Goal: Task Accomplishment & Management: Complete application form

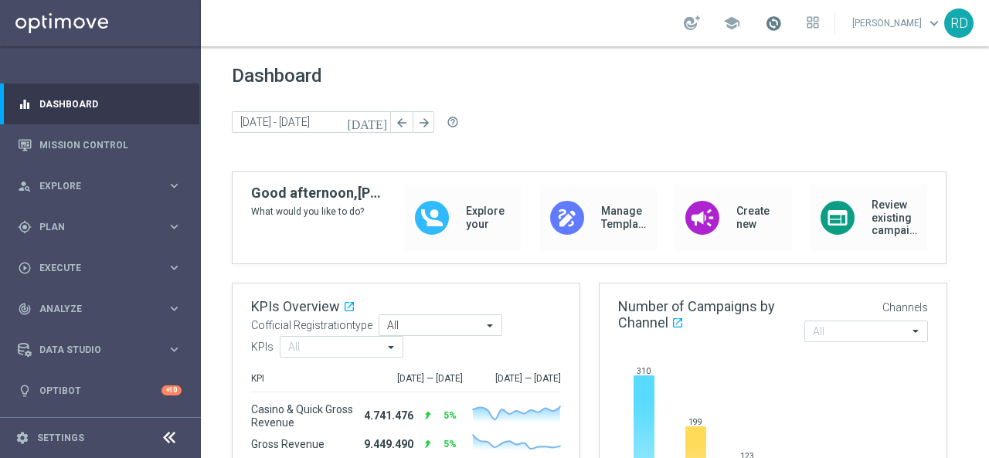
click at [765, 23] on span at bounding box center [773, 23] width 17 height 17
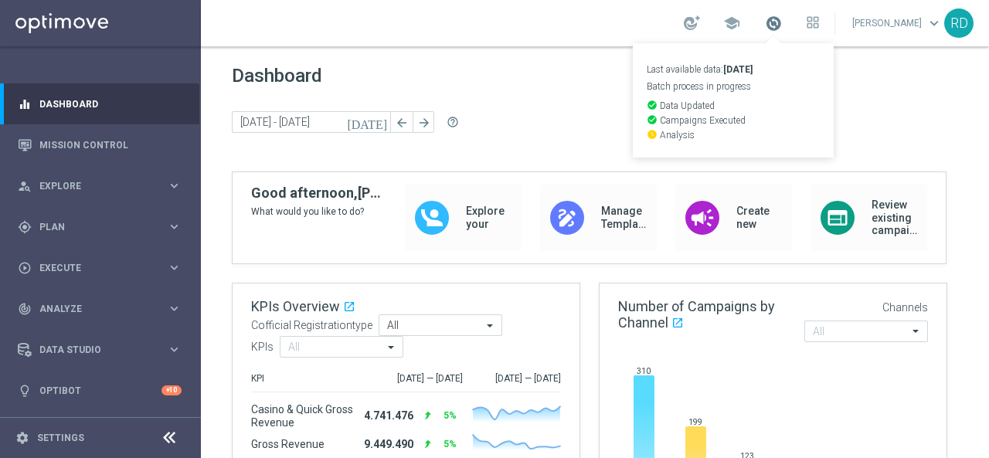
click at [765, 23] on span at bounding box center [773, 23] width 17 height 17
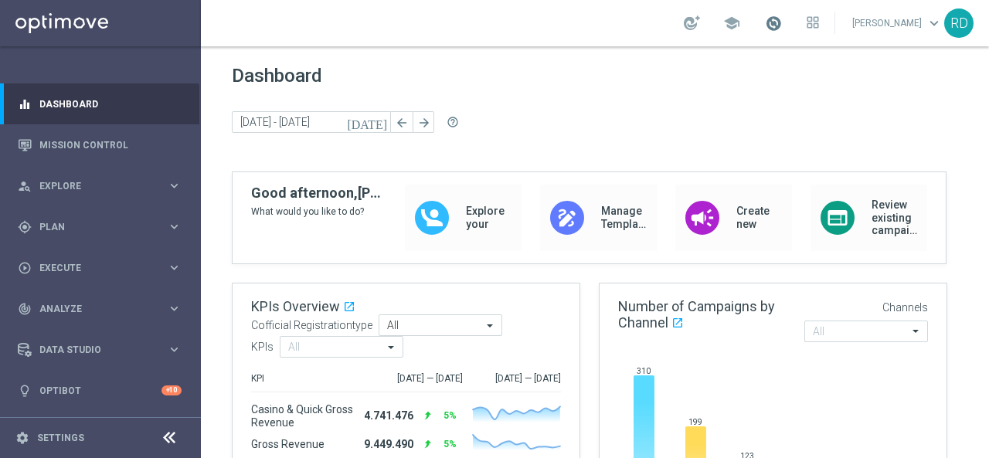
click at [765, 22] on span at bounding box center [773, 23] width 17 height 17
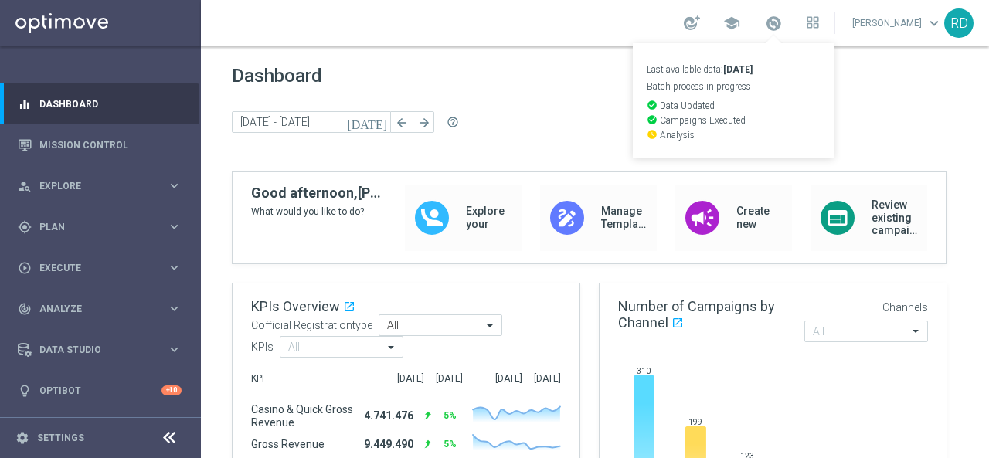
click at [536, 78] on span "Dashboard" at bounding box center [595, 76] width 726 height 22
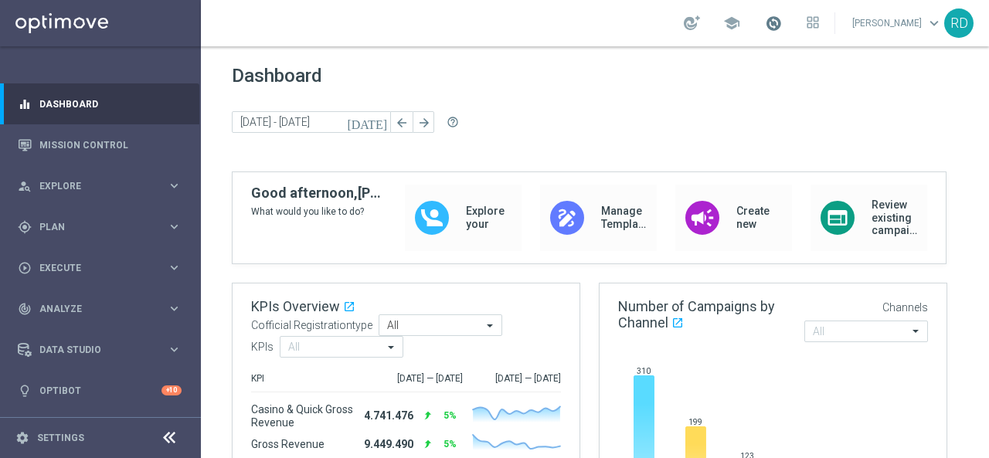
click at [765, 24] on span at bounding box center [773, 23] width 17 height 17
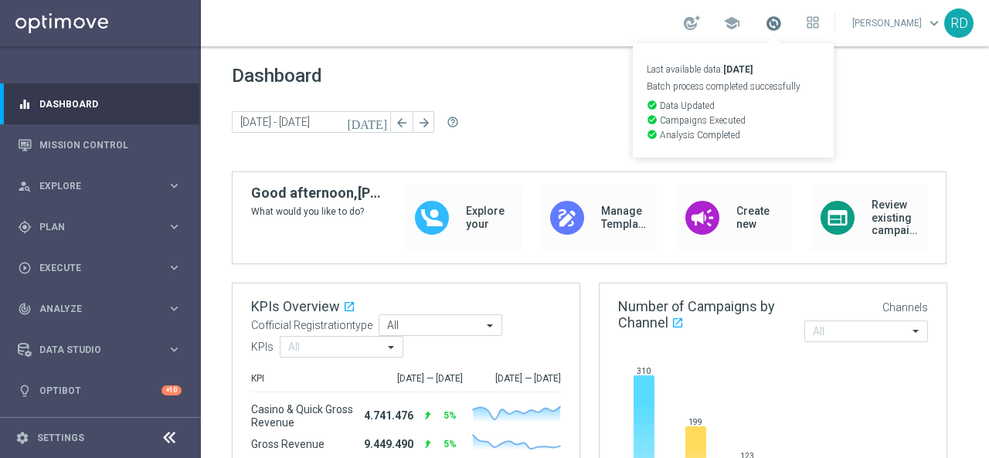
click at [765, 24] on span at bounding box center [773, 23] width 17 height 17
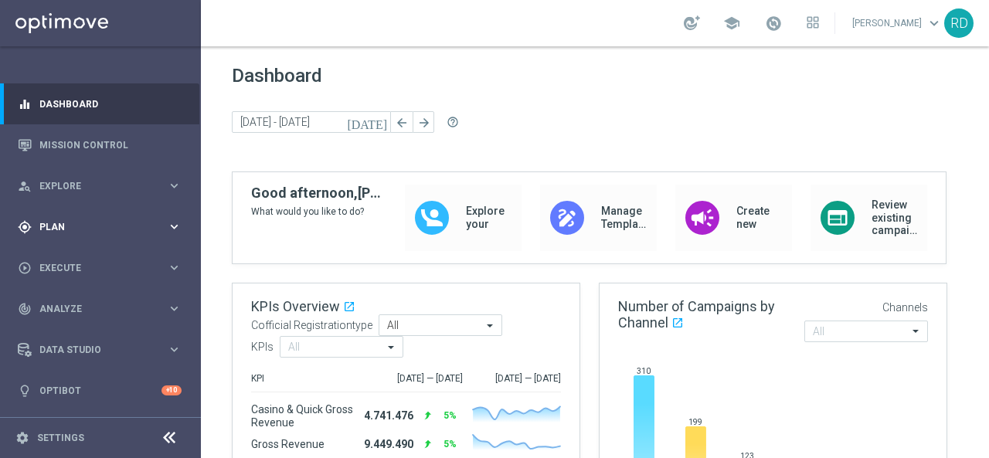
click at [56, 220] on div "gps_fixed Plan" at bounding box center [92, 227] width 149 height 14
click at [68, 253] on link "Target Groups" at bounding box center [100, 259] width 121 height 12
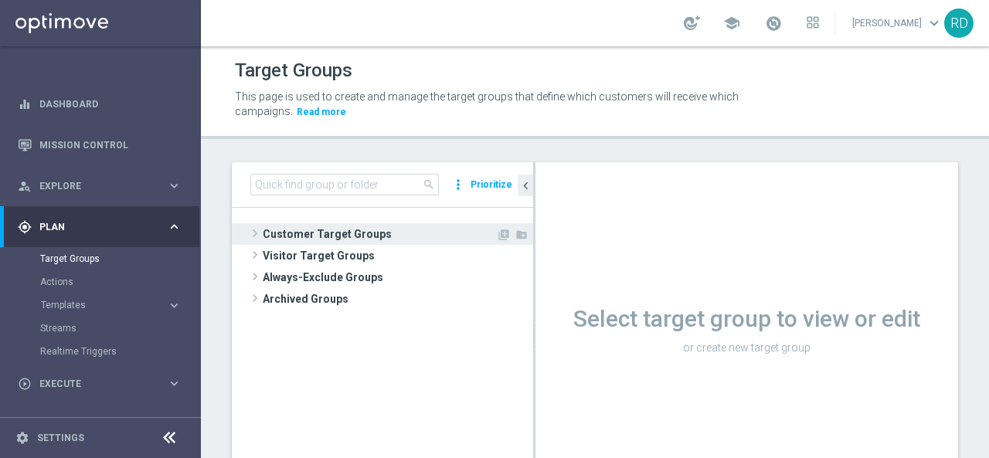
click at [253, 234] on span at bounding box center [254, 233] width 15 height 19
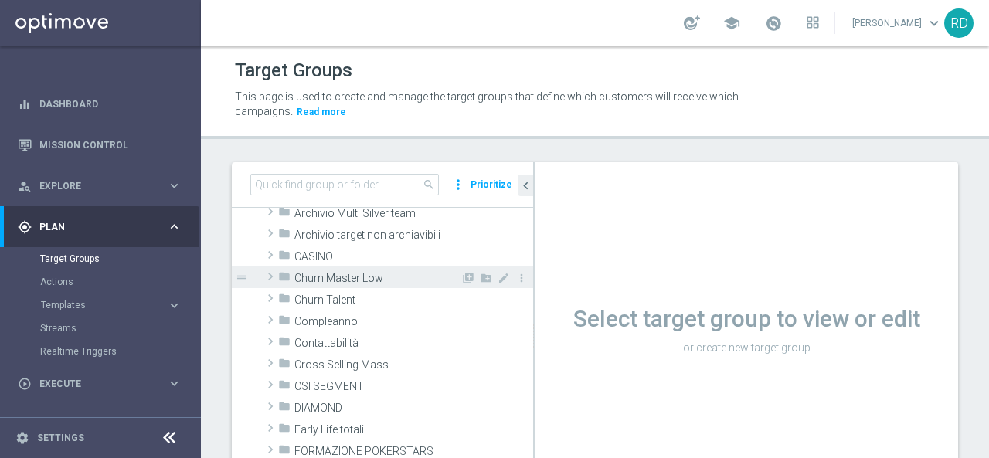
scroll to position [77, 0]
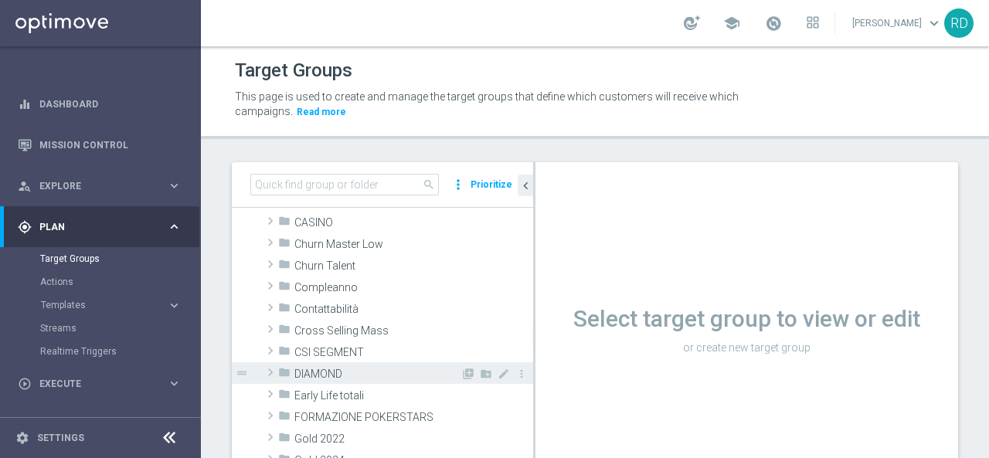
click at [273, 372] on span at bounding box center [270, 372] width 15 height 19
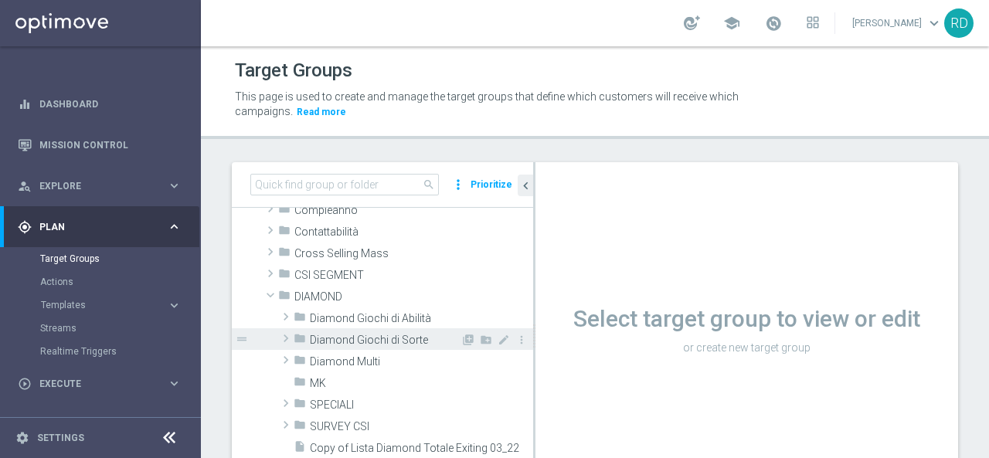
scroll to position [232, 0]
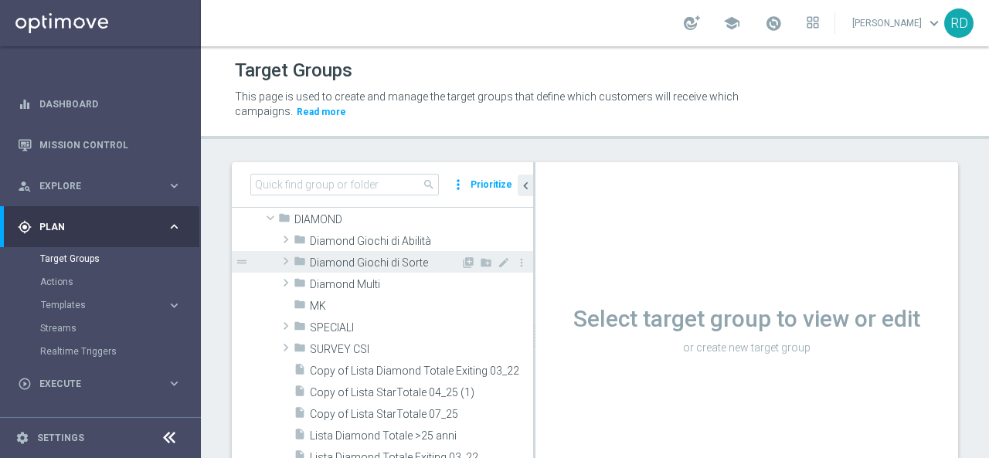
click at [289, 259] on span at bounding box center [285, 261] width 15 height 19
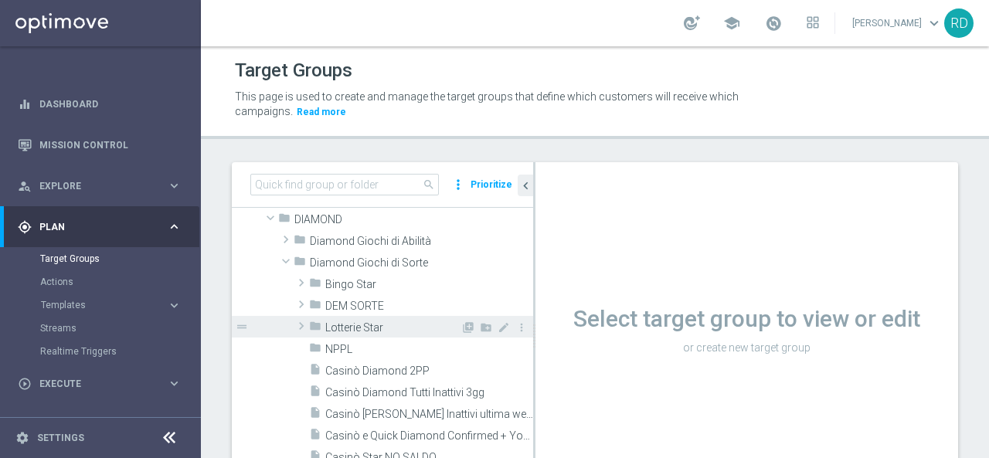
click at [301, 325] on span at bounding box center [301, 326] width 15 height 19
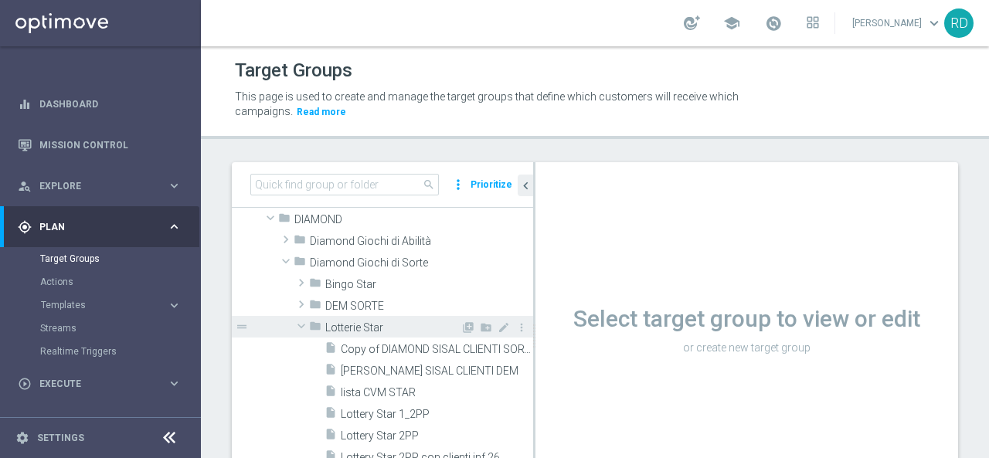
scroll to position [309, 0]
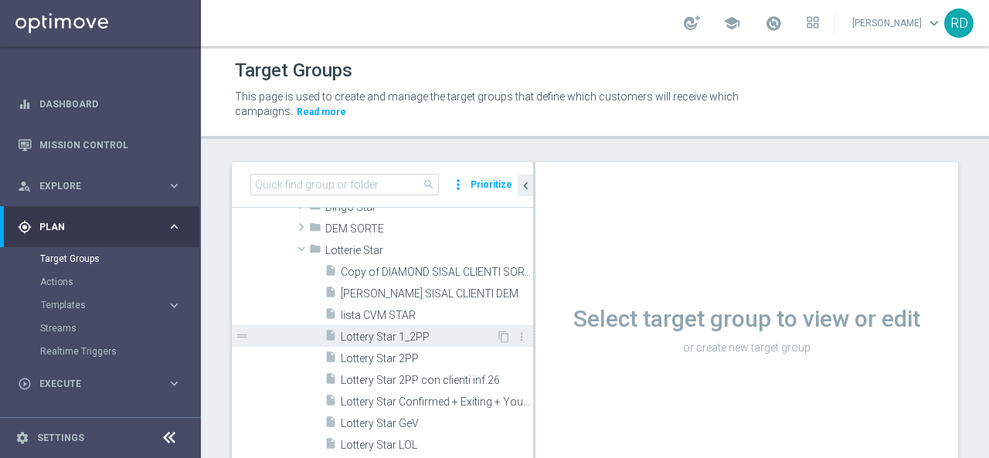
click at [360, 335] on span "Lottery Star 1_2PP" at bounding box center [418, 337] width 155 height 13
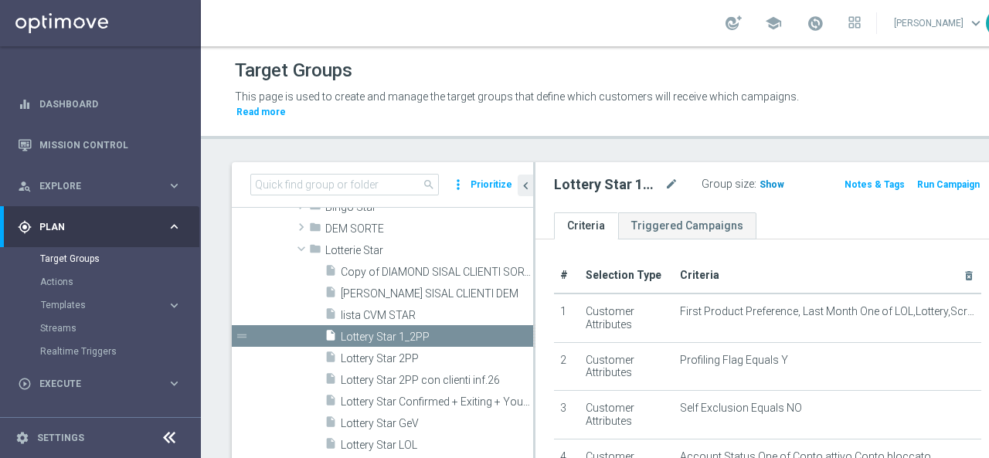
click at [760, 182] on span "Show" at bounding box center [772, 184] width 25 height 11
click at [807, 21] on span at bounding box center [815, 23] width 17 height 17
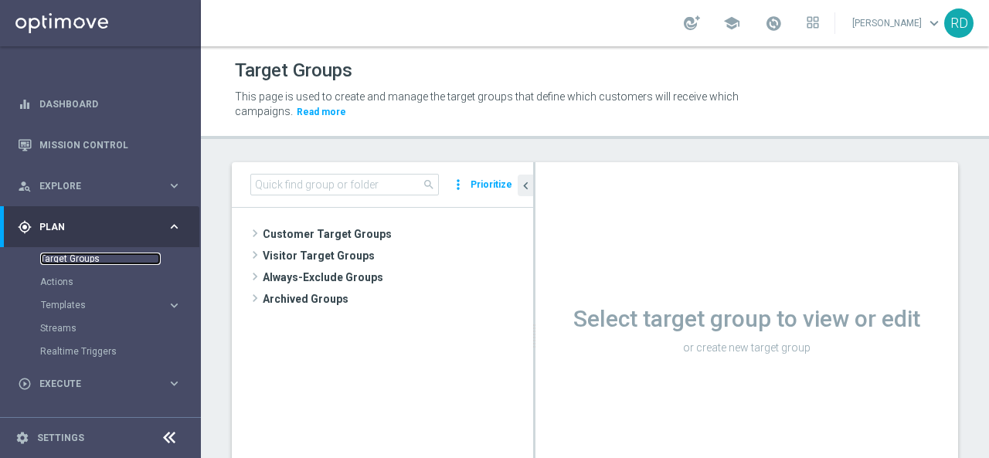
click at [91, 256] on link "Target Groups" at bounding box center [100, 259] width 121 height 12
click at [87, 258] on link "Target Groups" at bounding box center [100, 259] width 121 height 12
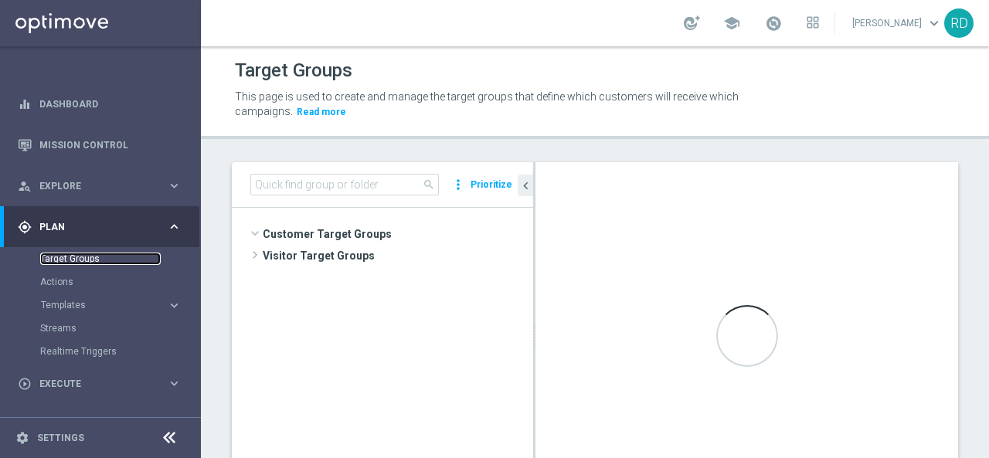
scroll to position [231, 0]
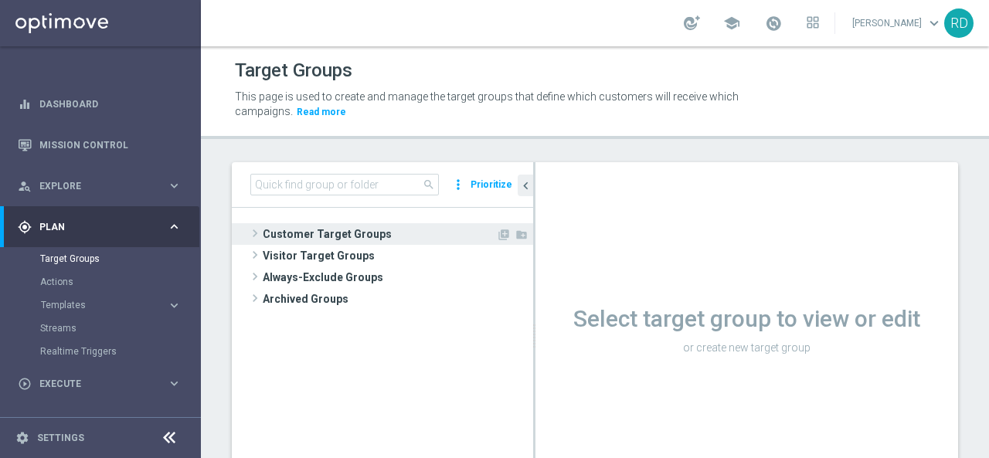
click at [250, 228] on span at bounding box center [254, 233] width 15 height 19
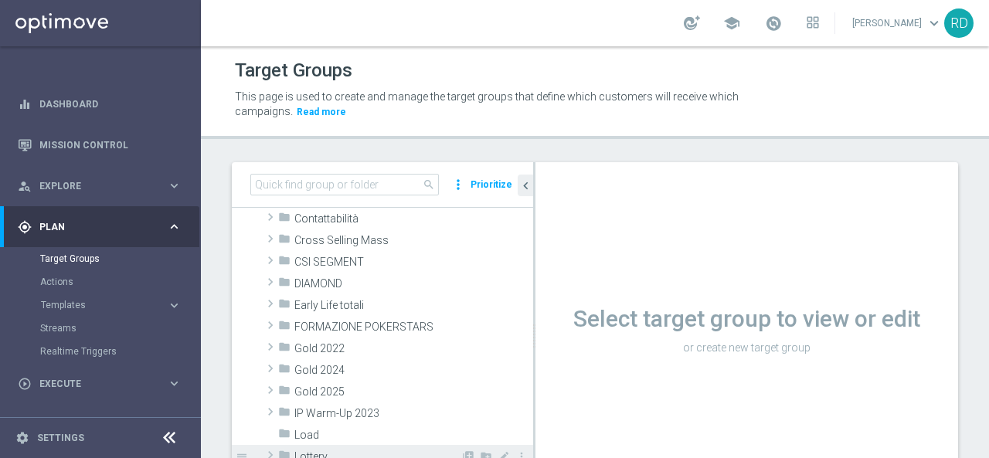
scroll to position [155, 0]
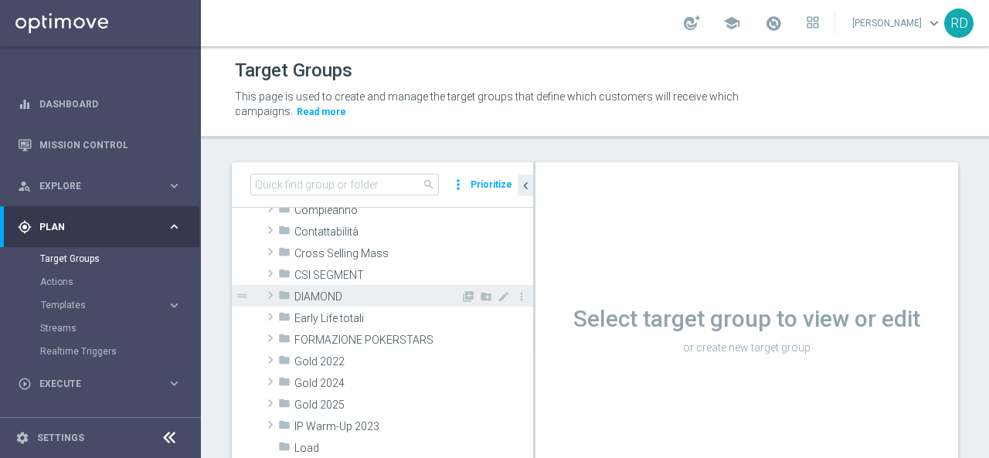
click at [270, 290] on span at bounding box center [270, 295] width 15 height 19
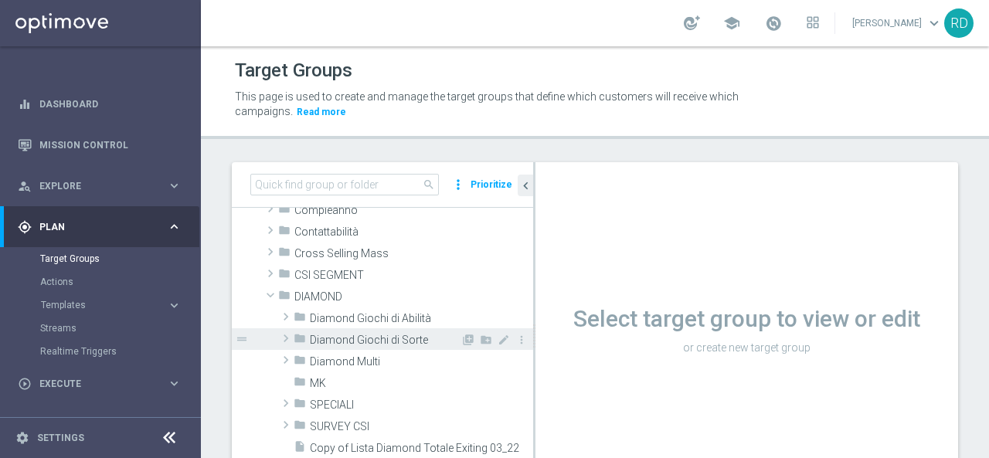
click at [292, 335] on span at bounding box center [285, 338] width 15 height 19
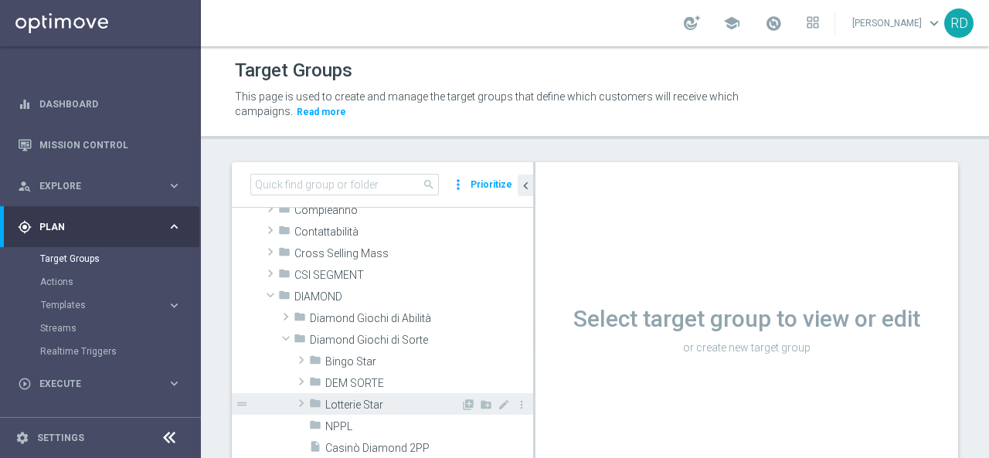
click at [374, 400] on span "Lotterie Star" at bounding box center [392, 405] width 135 height 13
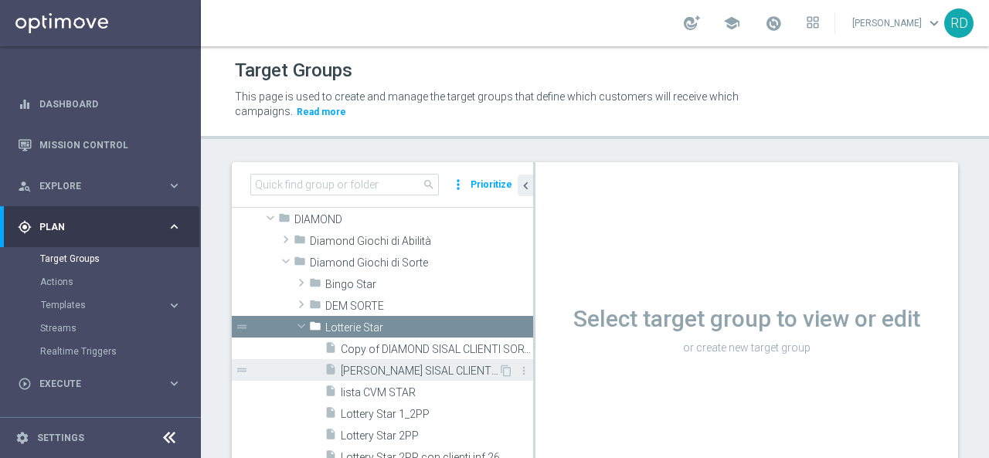
scroll to position [309, 0]
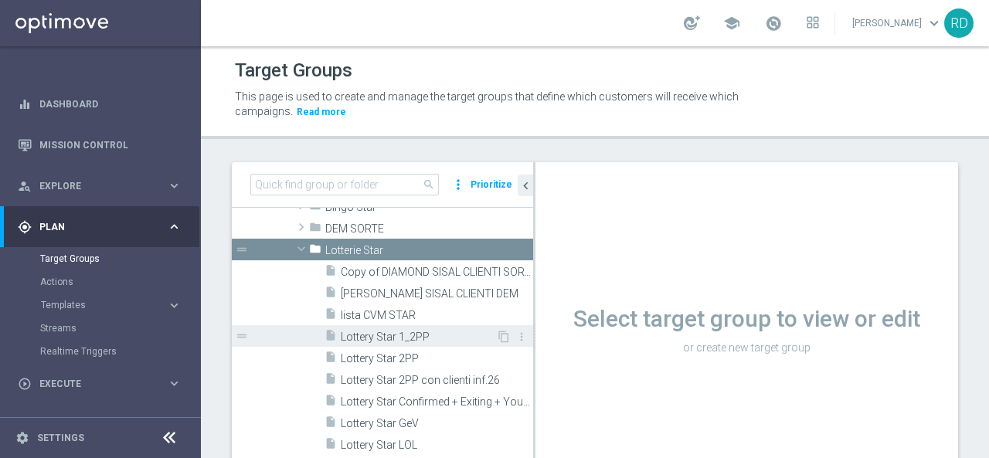
click at [350, 332] on span "Lottery Star 1_2PP" at bounding box center [418, 337] width 155 height 13
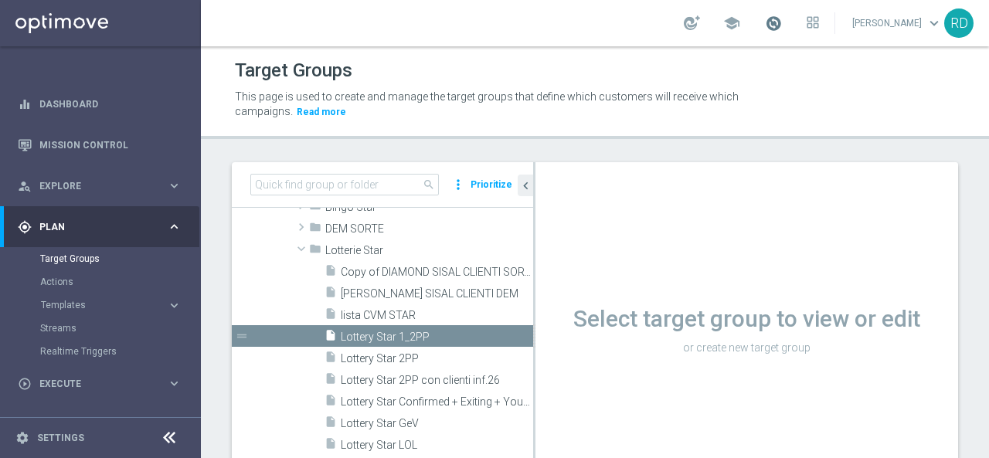
click at [765, 22] on span at bounding box center [773, 23] width 17 height 17
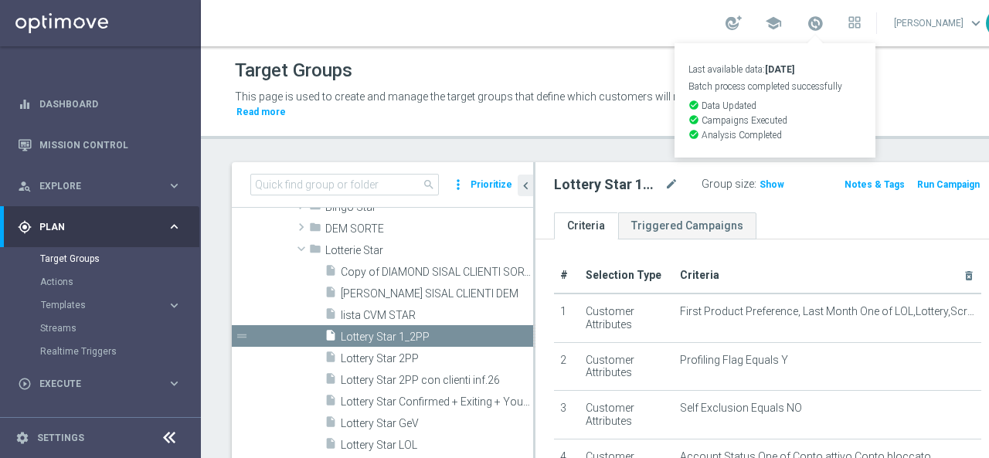
click at [877, 83] on div "Target Groups" at bounding box center [616, 71] width 762 height 30
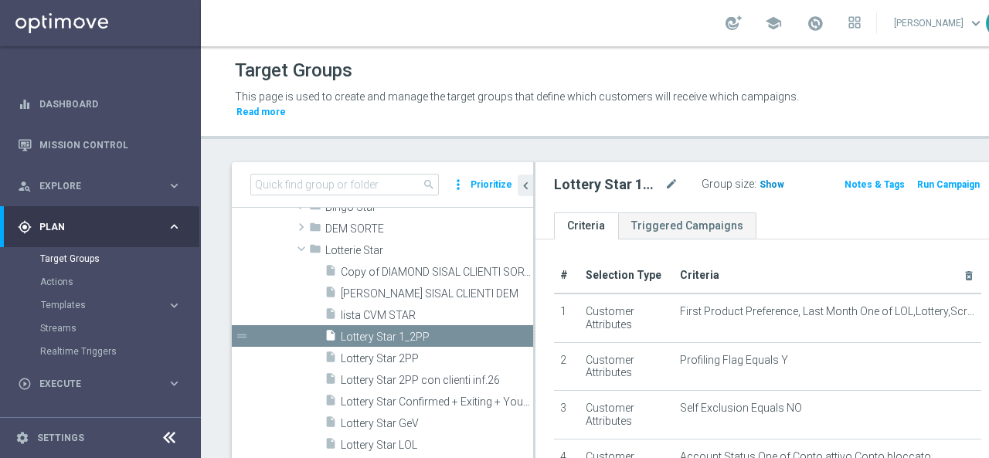
click at [760, 185] on span "Show" at bounding box center [772, 184] width 25 height 11
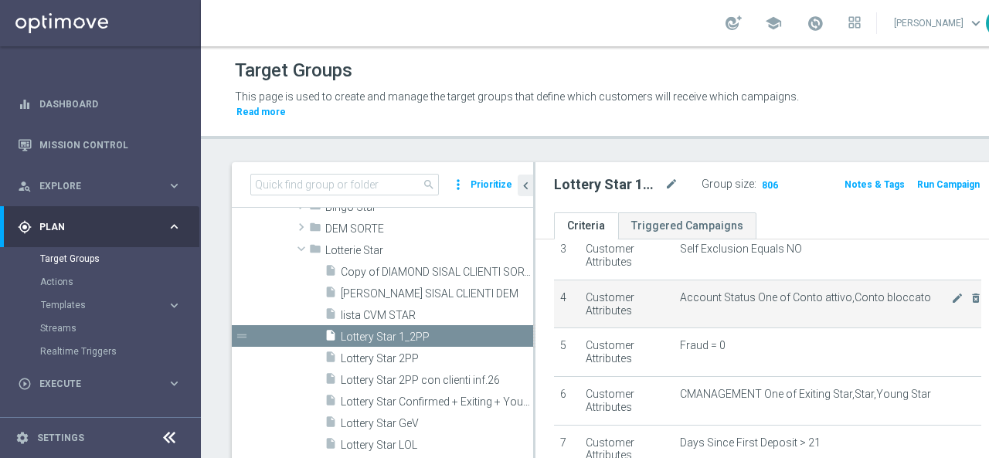
scroll to position [150, 0]
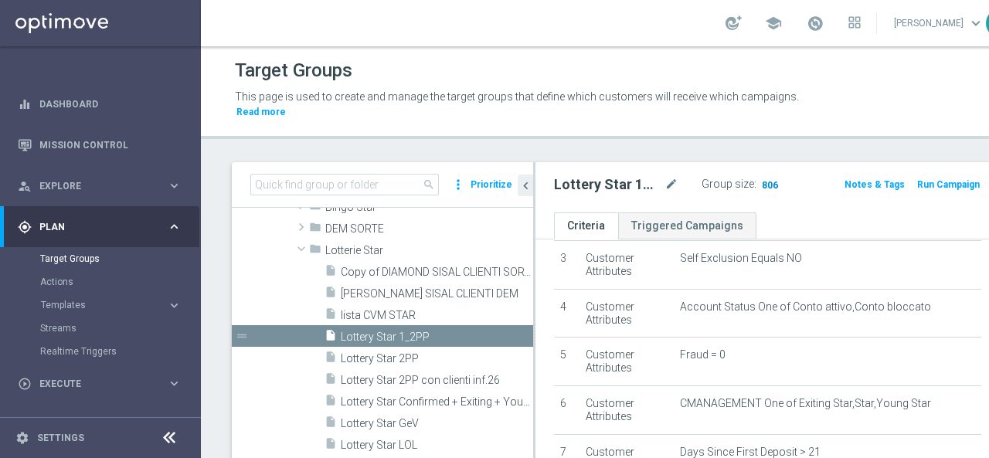
click at [760, 181] on span "806" at bounding box center [769, 186] width 19 height 15
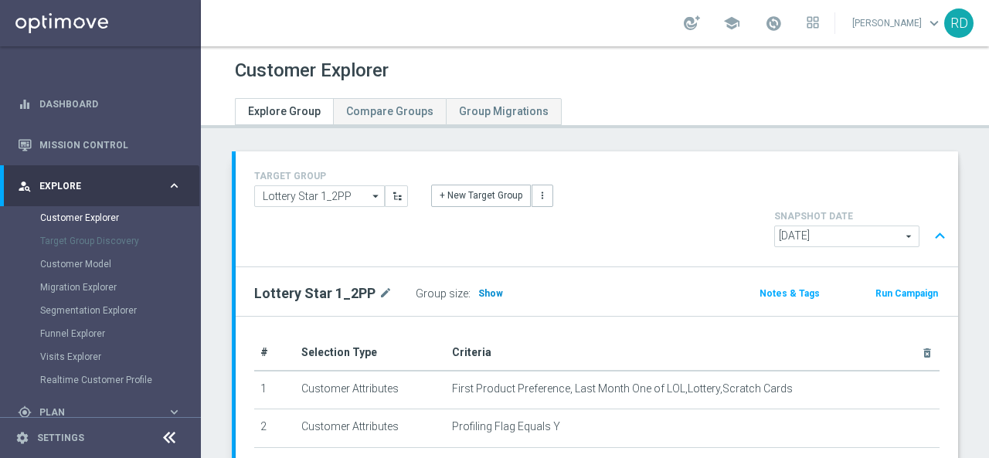
click at [487, 288] on span "Show" at bounding box center [490, 293] width 25 height 11
click at [765, 18] on span at bounding box center [773, 23] width 17 height 17
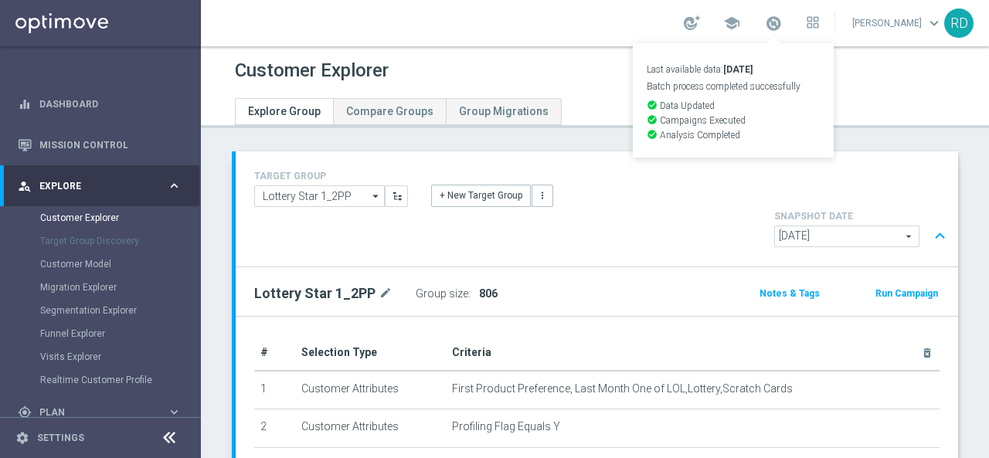
click at [529, 162] on div "TARGET GROUP Lottery Star 1_2PP Lottery Star 1_2PP arrow_drop_down Show Selecte…" at bounding box center [597, 208] width 723 height 115
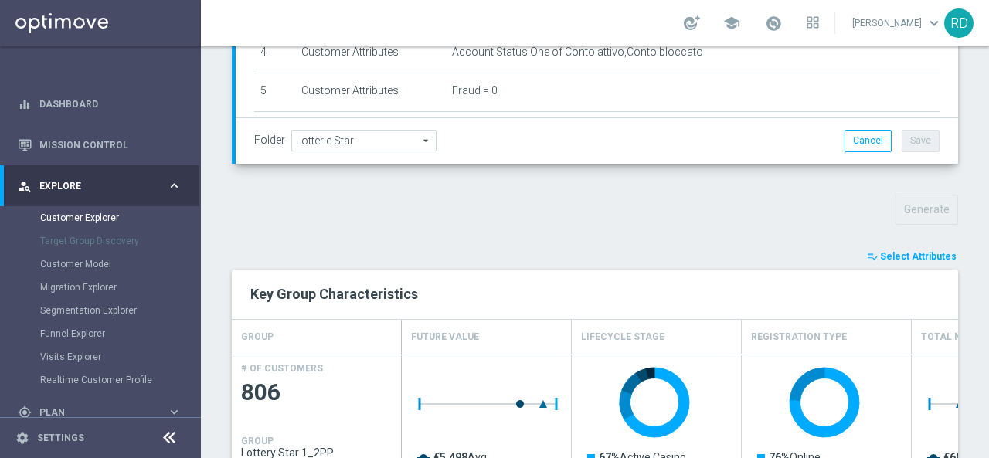
scroll to position [541, 0]
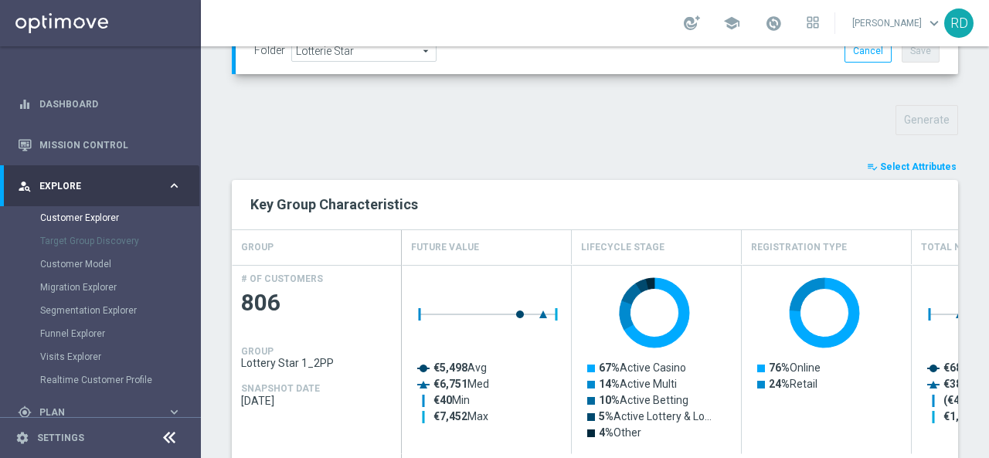
click at [906, 162] on span "Select Attributes" at bounding box center [918, 167] width 77 height 11
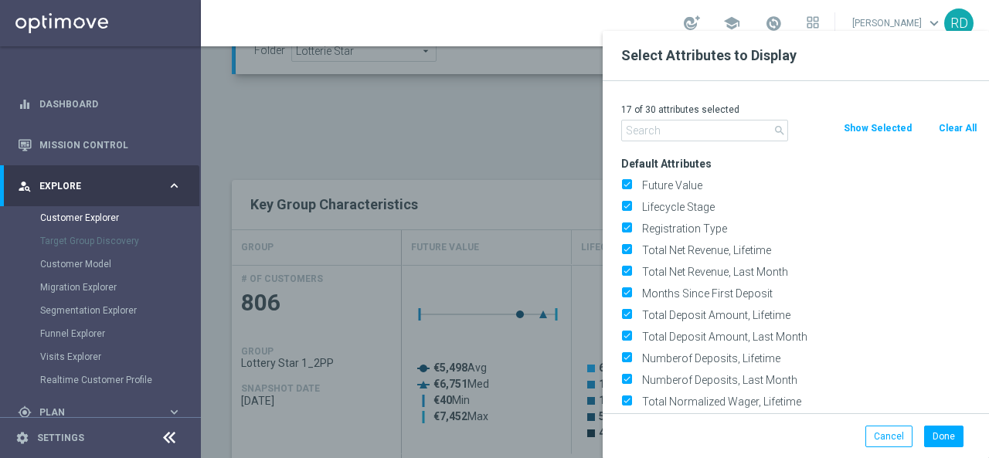
click at [719, 127] on input "text" at bounding box center [704, 131] width 167 height 22
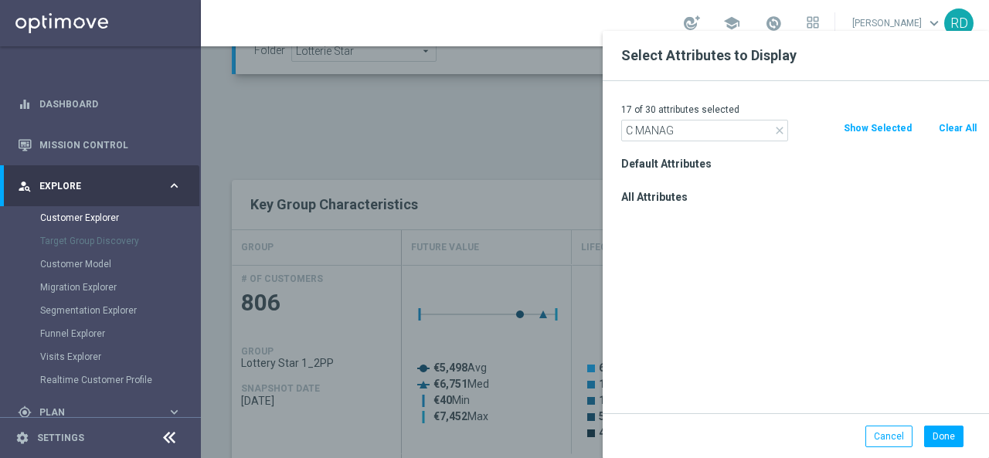
click at [638, 131] on input "C MANAG" at bounding box center [704, 131] width 167 height 22
type input "CMANAG"
click at [689, 219] on label "CMANAGEMENT" at bounding box center [807, 219] width 341 height 14
click at [631, 219] on input "CMANAGEMENT" at bounding box center [626, 221] width 10 height 10
checkbox input "true"
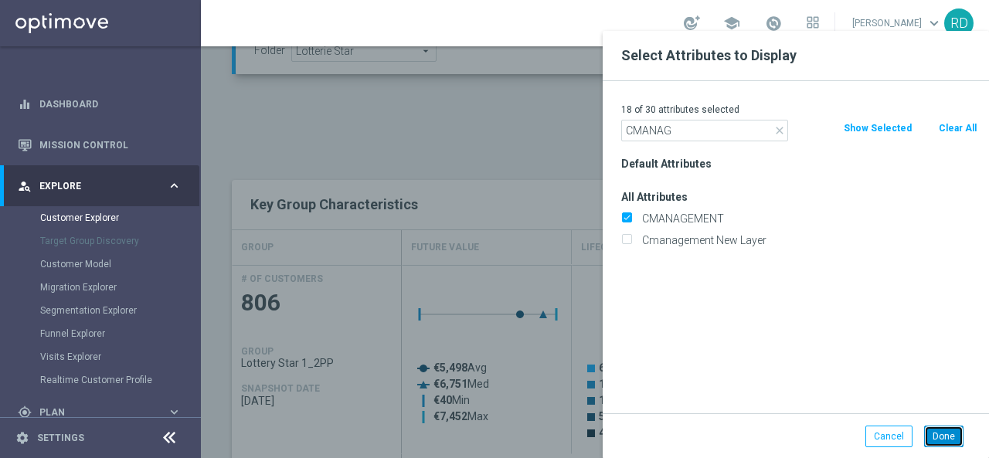
click at [947, 432] on button "Done" at bounding box center [943, 437] width 39 height 22
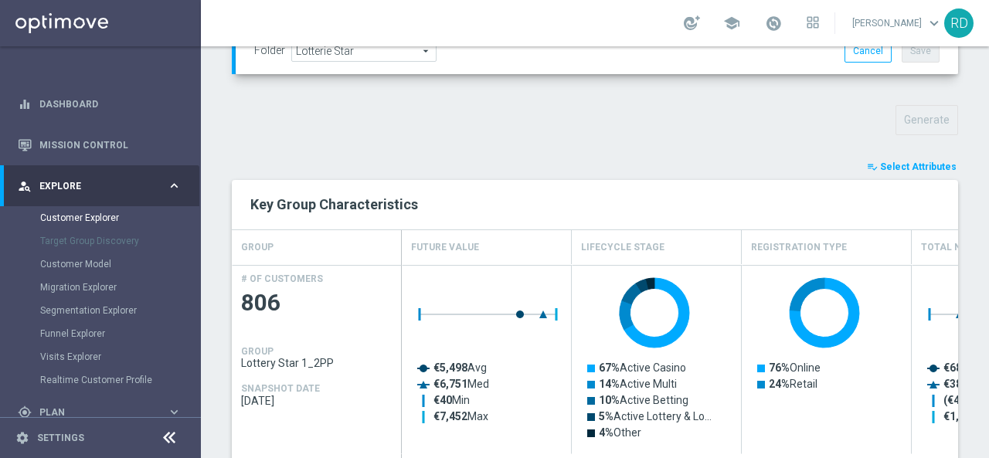
click at [893, 162] on span "Select Attributes" at bounding box center [918, 167] width 77 height 11
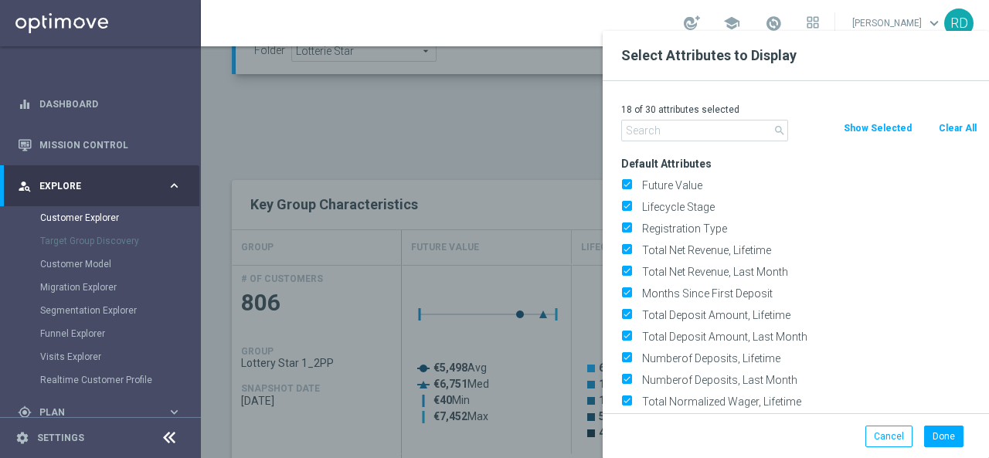
click at [713, 134] on input "text" at bounding box center [704, 131] width 167 height 22
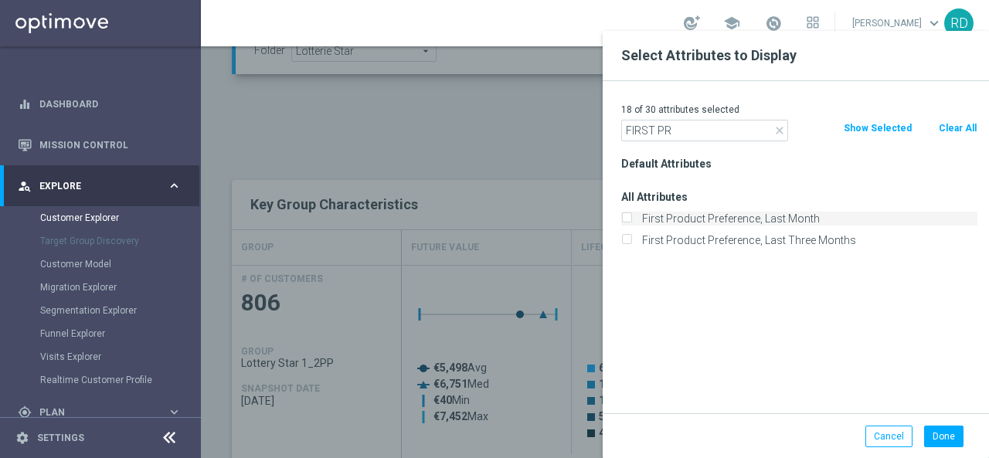
type input "FIRST PR"
click at [736, 219] on label "First Product Preference, Last Month" at bounding box center [807, 219] width 341 height 14
click at [631, 219] on input "First Product Preference, Last Month" at bounding box center [626, 221] width 10 height 10
checkbox input "true"
click at [937, 430] on button "Done" at bounding box center [943, 437] width 39 height 22
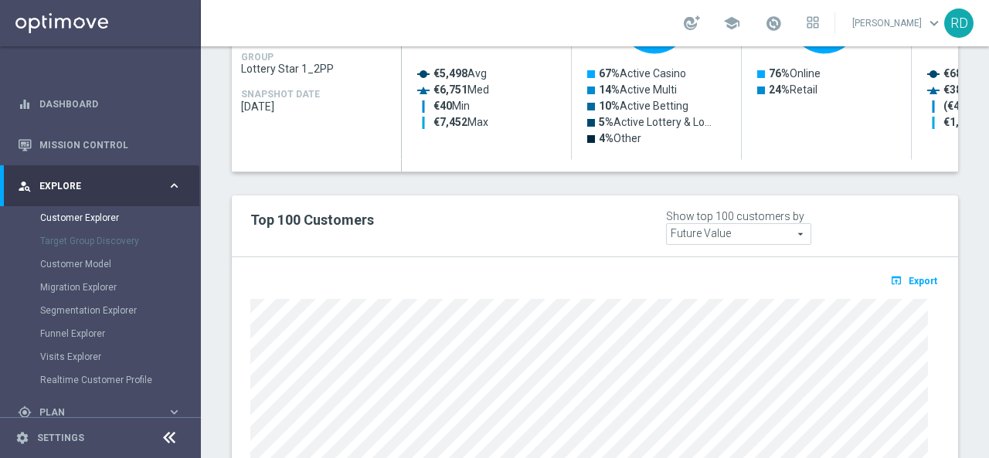
scroll to position [850, 0]
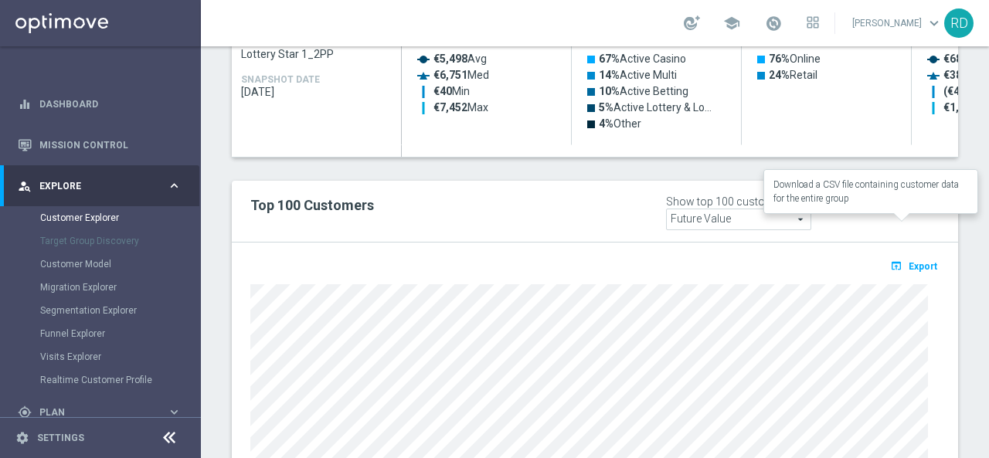
click at [909, 261] on span "Export" at bounding box center [923, 266] width 29 height 11
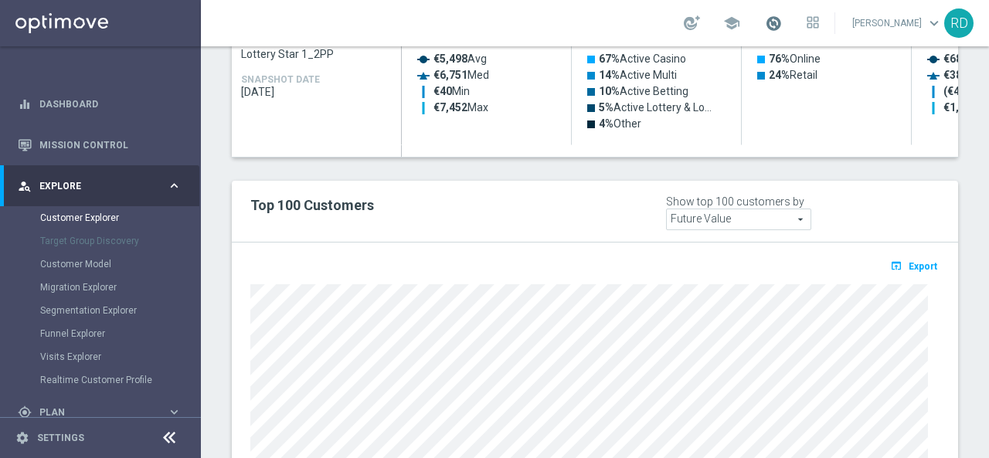
click at [765, 26] on span at bounding box center [773, 23] width 17 height 17
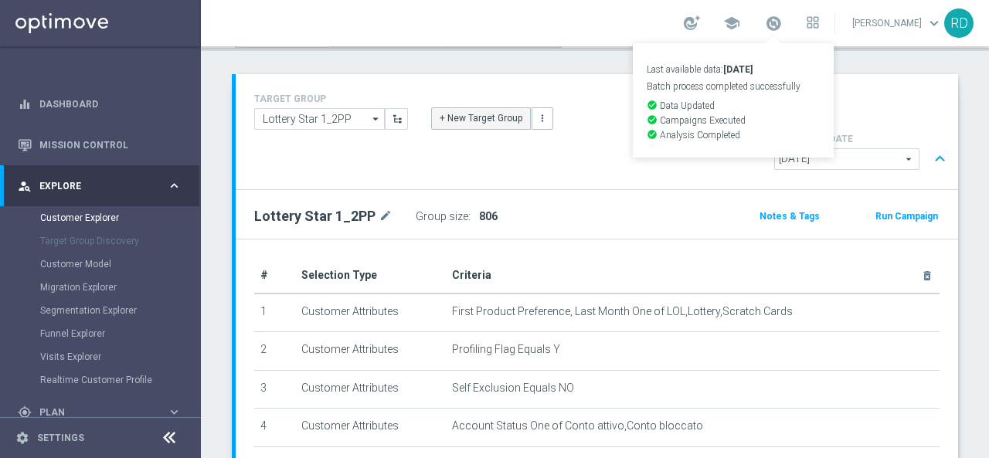
scroll to position [0, 0]
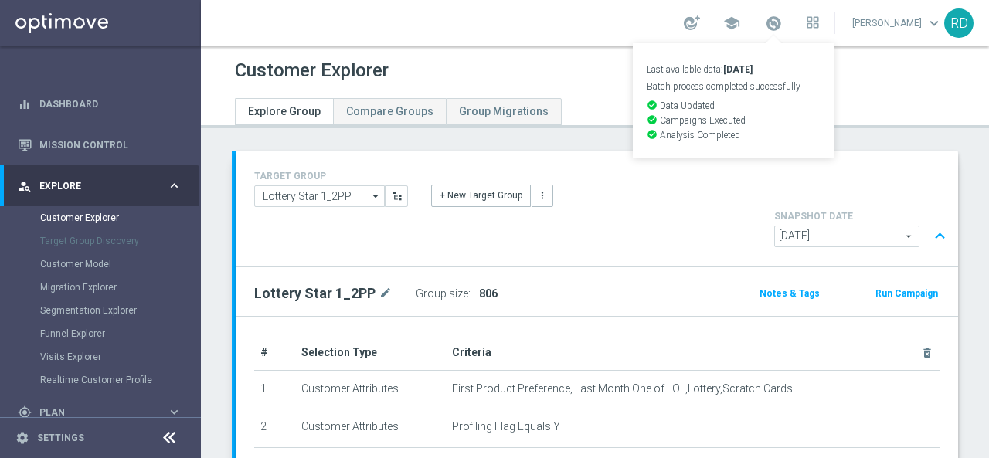
click at [498, 53] on header "Customer Explorer Explore Group Compare Groups Group Migrations" at bounding box center [595, 87] width 788 height 82
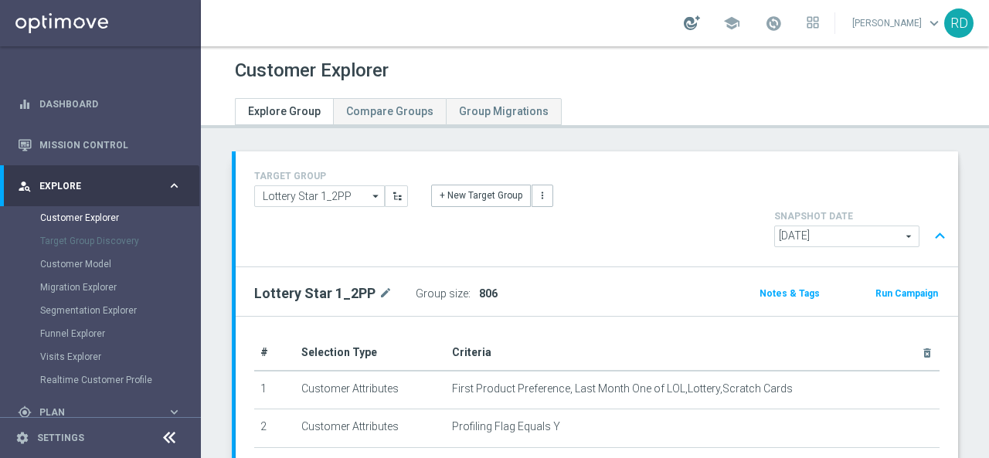
click at [684, 21] on div at bounding box center [692, 22] width 16 height 15
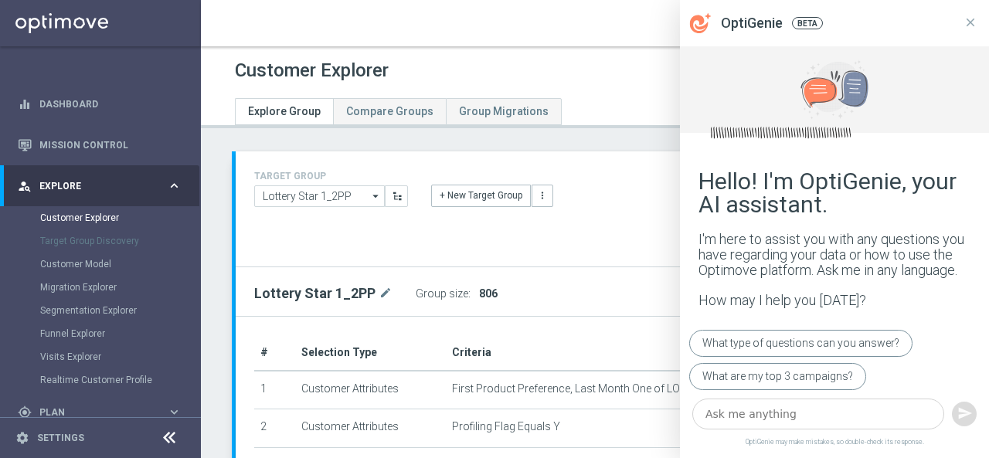
click at [588, 38] on div "school [PERSON_NAME] keyboard_arrow_down RD" at bounding box center [595, 23] width 788 height 46
click at [970, 22] on icon at bounding box center [971, 22] width 9 height 9
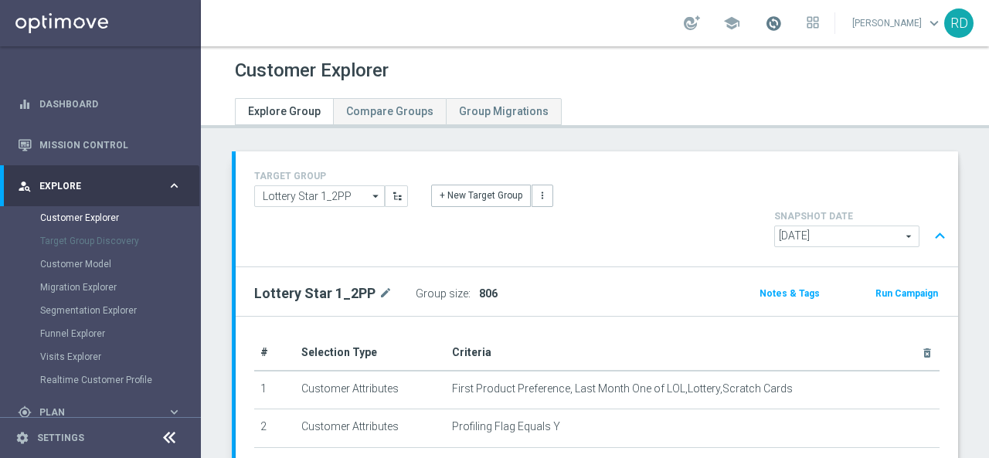
click at [765, 24] on span at bounding box center [773, 23] width 17 height 17
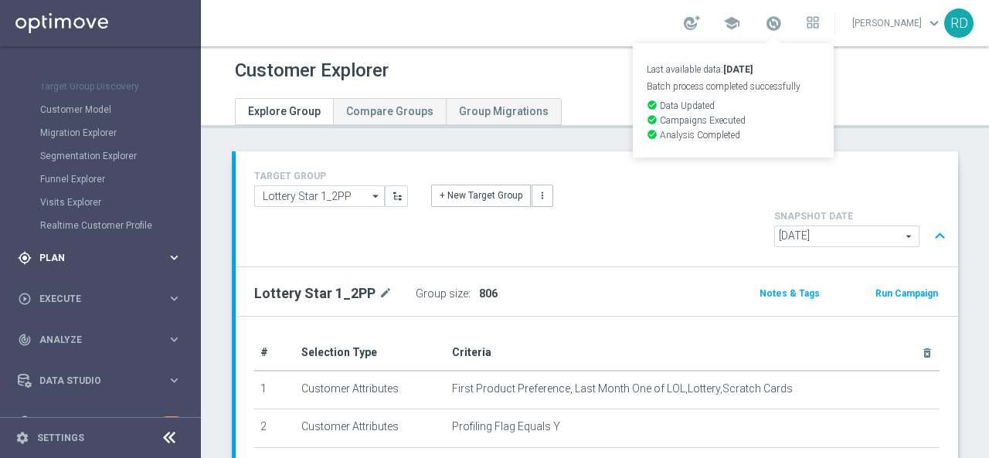
click at [65, 257] on span "Plan" at bounding box center [103, 257] width 128 height 9
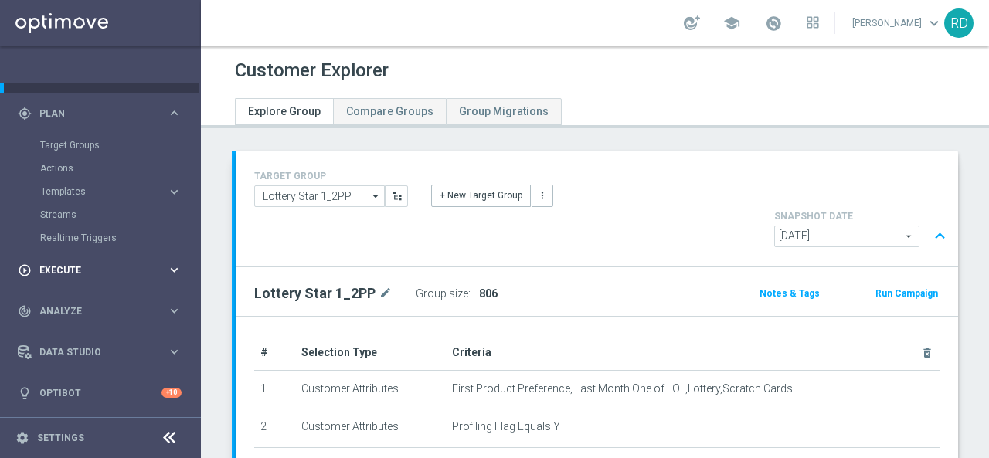
scroll to position [113, 0]
click at [67, 153] on div "Target Groups" at bounding box center [119, 145] width 159 height 23
click at [70, 148] on link "Target Groups" at bounding box center [100, 146] width 121 height 12
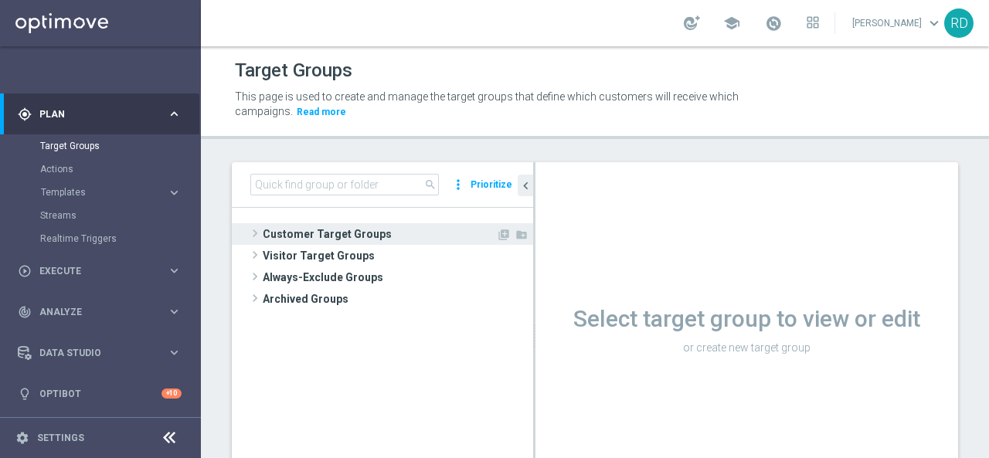
click at [252, 236] on span at bounding box center [254, 233] width 15 height 19
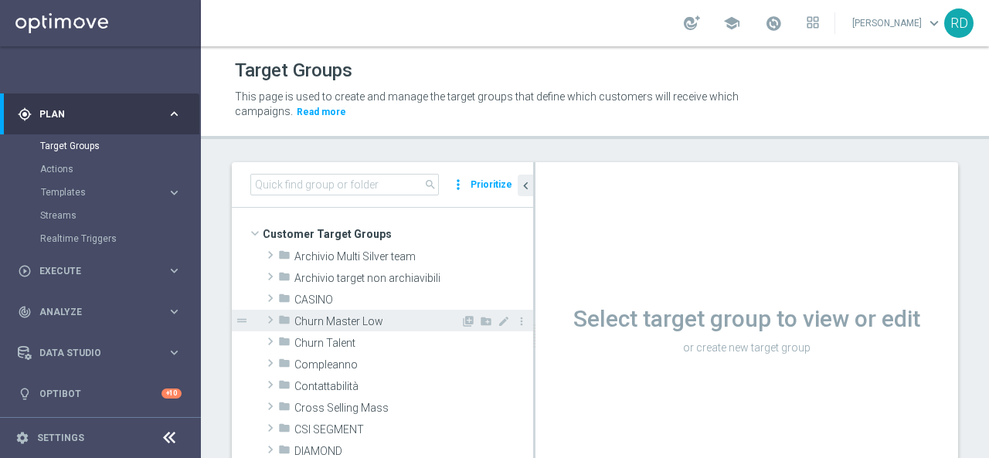
scroll to position [155, 0]
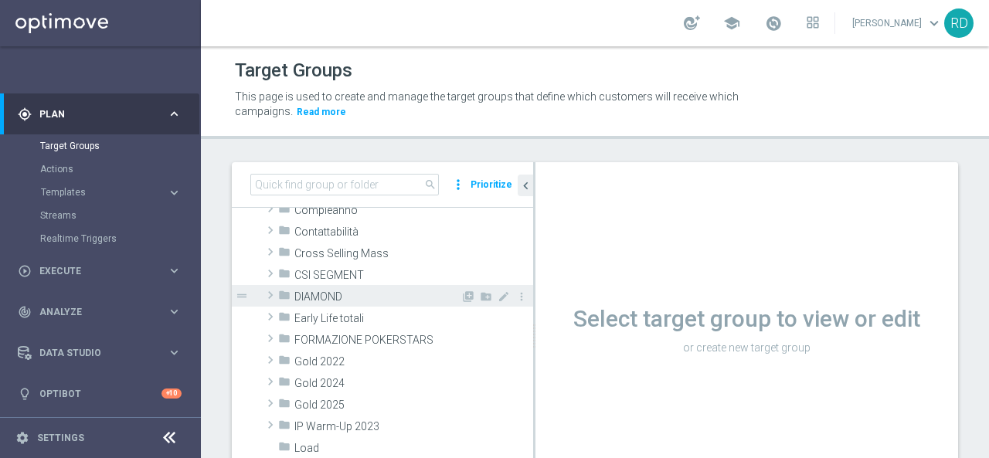
click at [270, 296] on span at bounding box center [270, 295] width 15 height 19
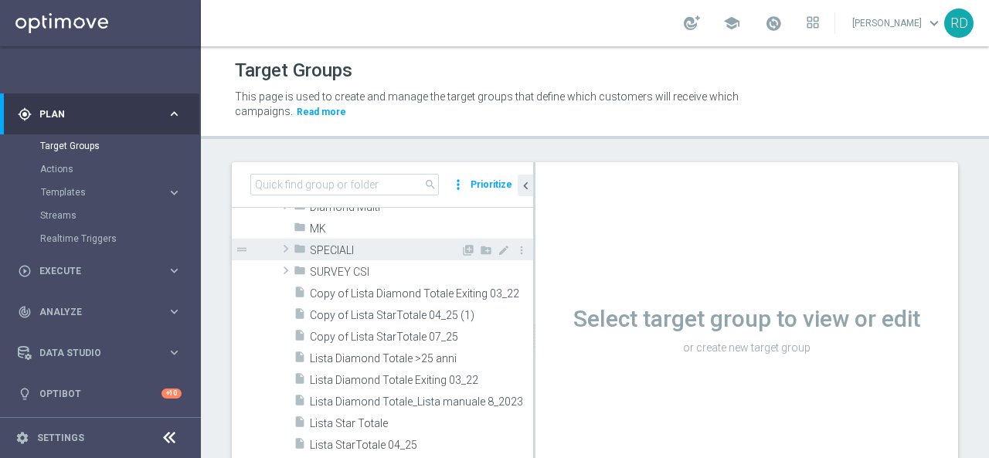
scroll to position [232, 0]
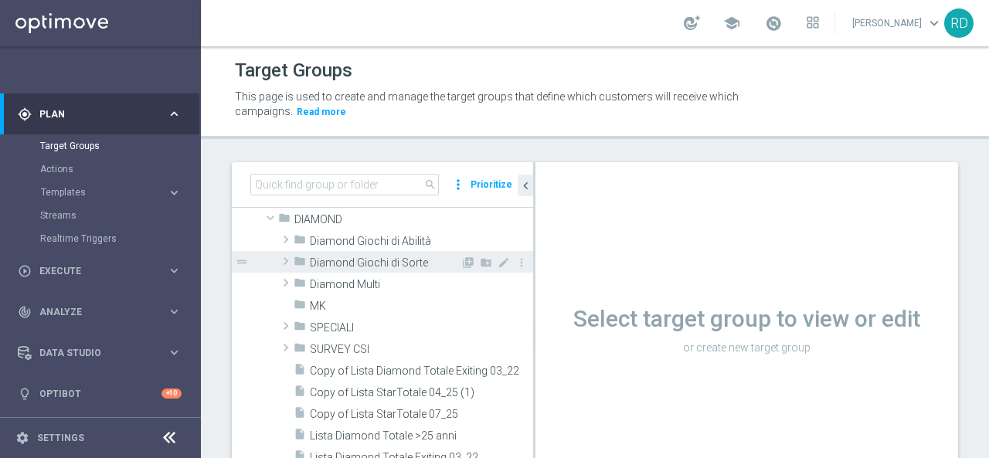
click at [281, 263] on span at bounding box center [285, 261] width 15 height 19
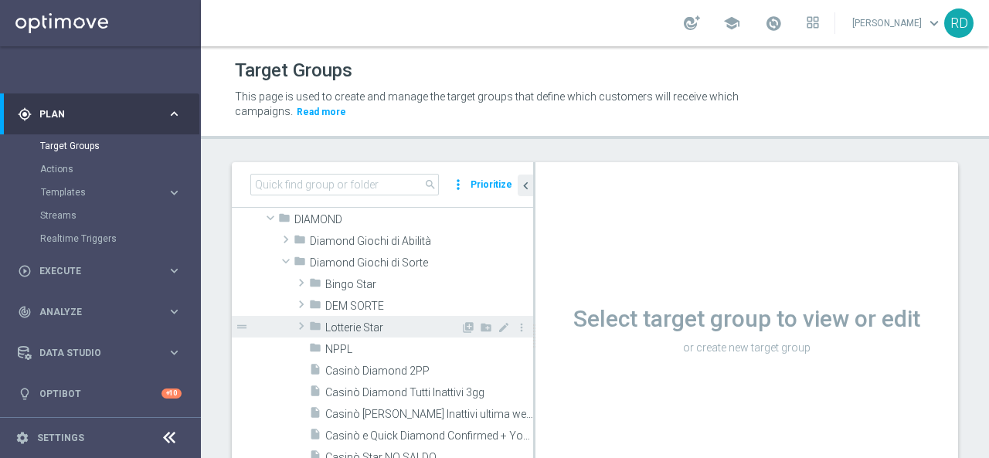
click at [311, 325] on icon "folder" at bounding box center [315, 329] width 12 height 18
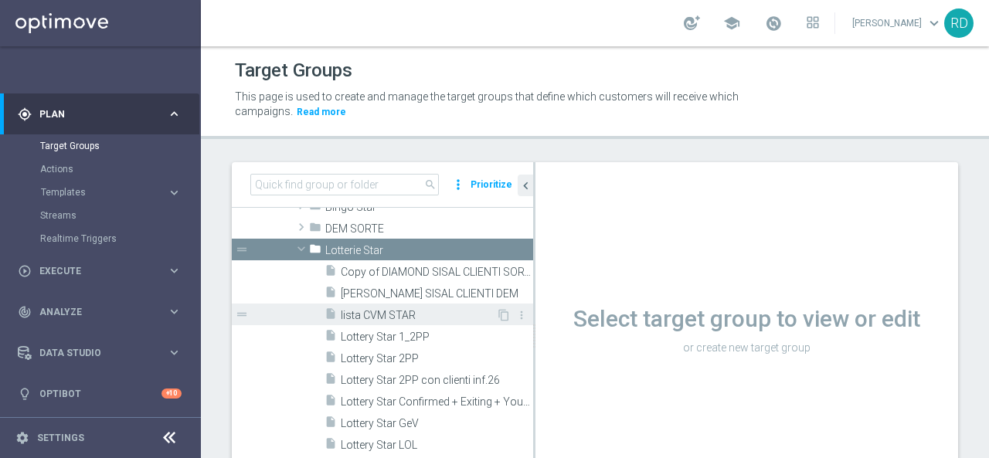
scroll to position [386, 0]
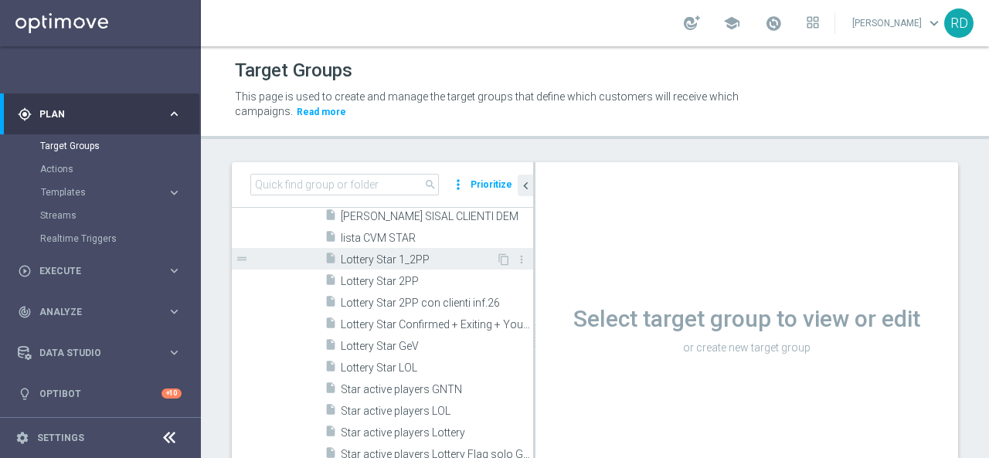
click at [403, 260] on span "Lottery Star 1_2PP" at bounding box center [418, 259] width 155 height 13
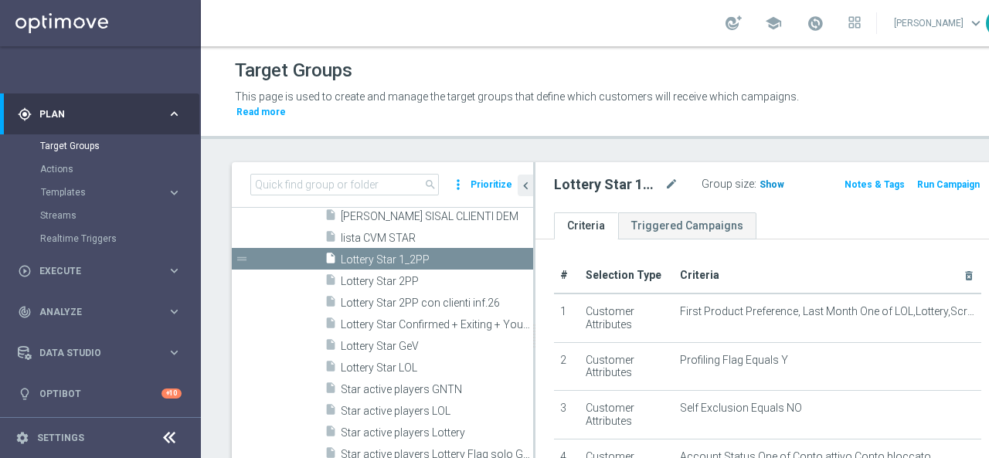
click at [760, 185] on span "Show" at bounding box center [772, 184] width 25 height 11
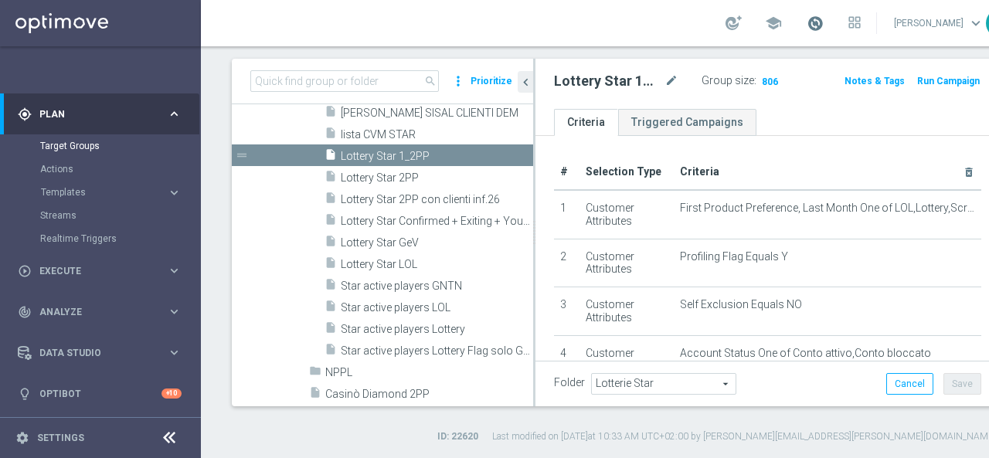
click at [807, 20] on span at bounding box center [815, 23] width 17 height 17
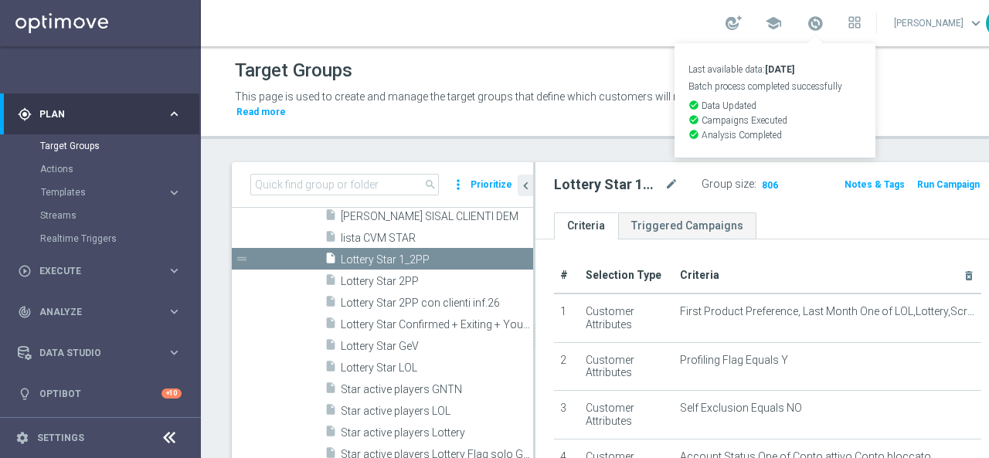
click at [628, 187] on h2 "Lottery Star 1_2PP" at bounding box center [607, 184] width 107 height 19
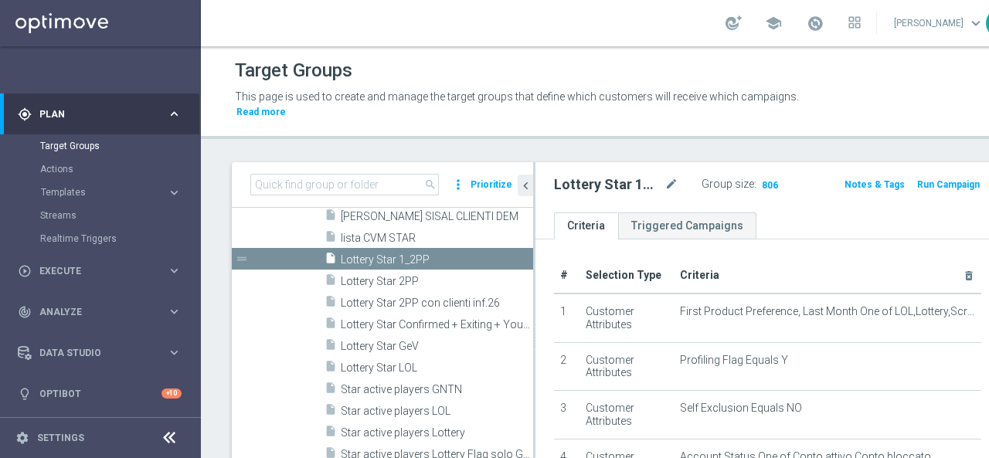
click at [627, 193] on h2 "Lottery Star 1_2PP" at bounding box center [607, 184] width 107 height 19
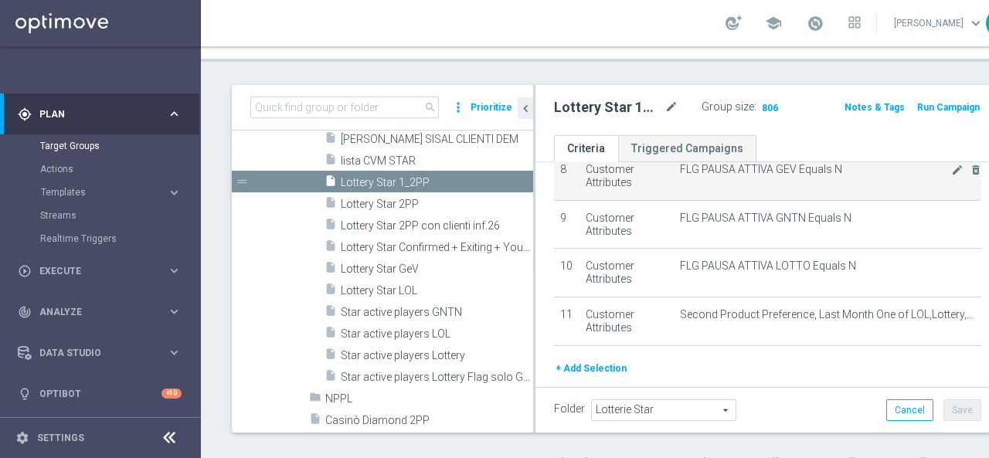
scroll to position [459, 0]
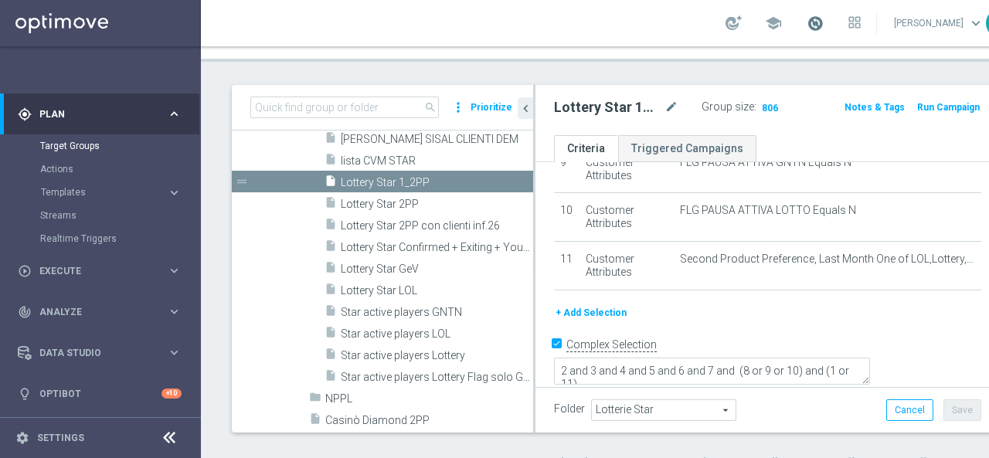
click at [807, 22] on span at bounding box center [815, 23] width 17 height 17
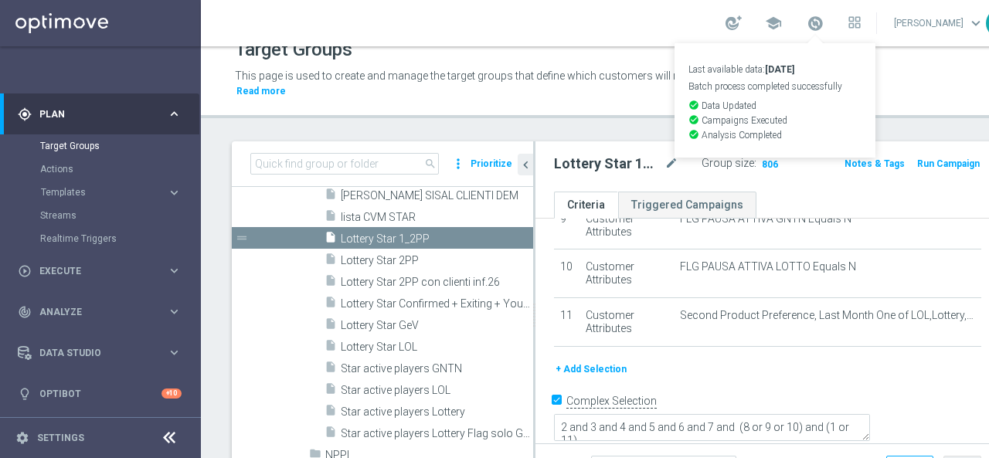
scroll to position [0, 0]
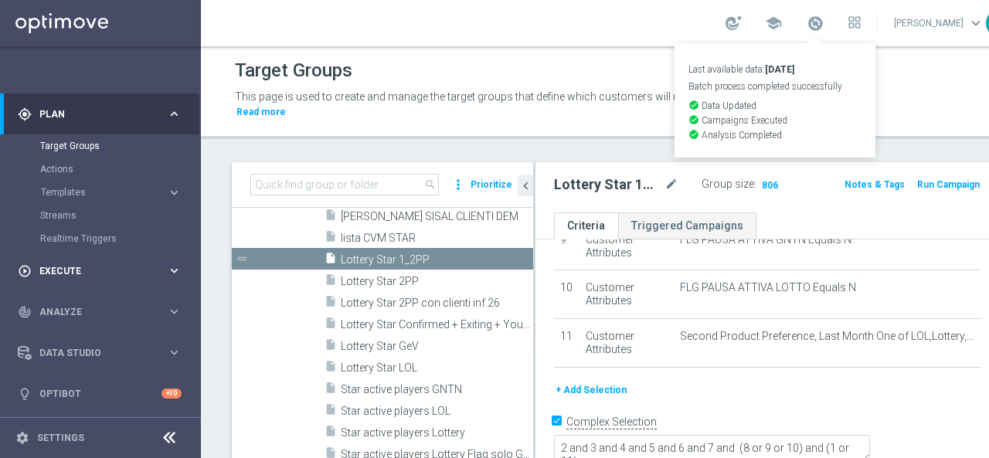
click at [63, 268] on span "Execute" at bounding box center [103, 271] width 128 height 9
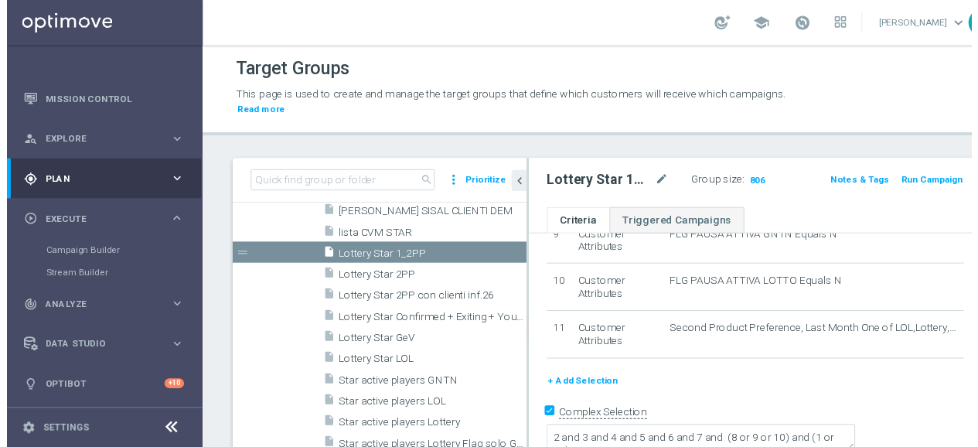
scroll to position [43, 0]
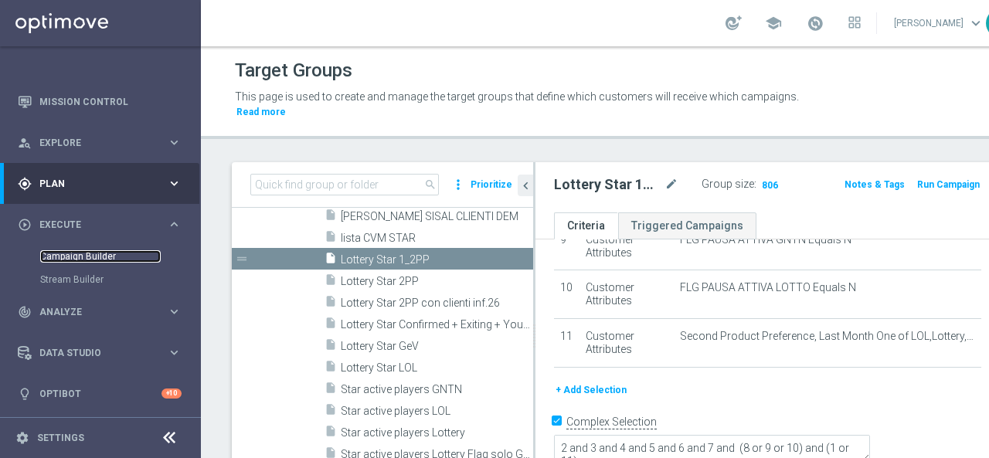
click at [89, 257] on link "Campaign Builder" at bounding box center [100, 256] width 121 height 12
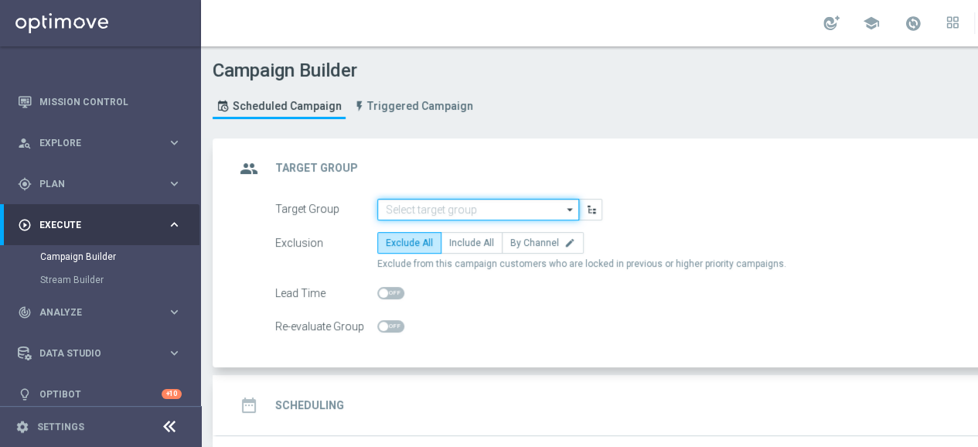
click at [406, 206] on input at bounding box center [478, 210] width 202 height 22
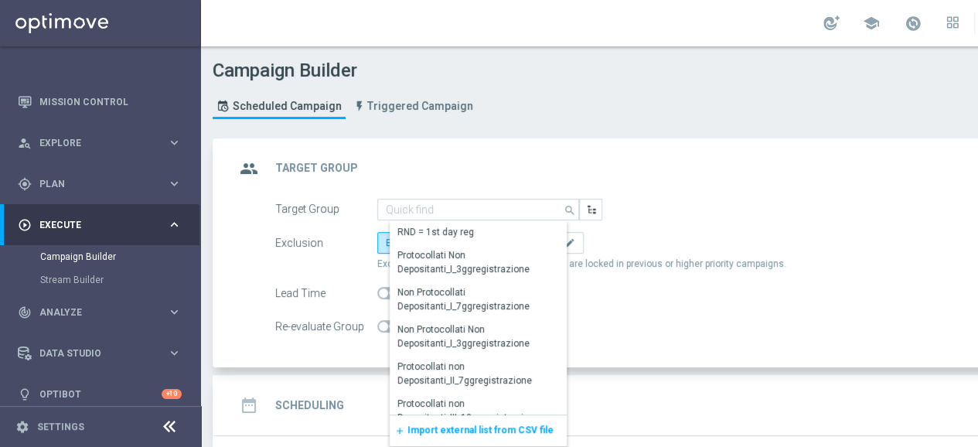
click at [415, 432] on span "Import external list from CSV file" at bounding box center [480, 429] width 146 height 11
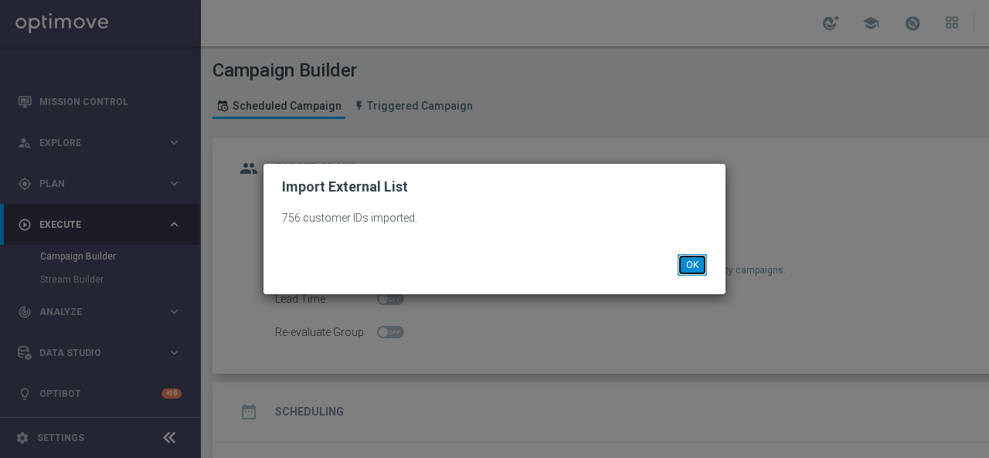
click at [692, 260] on button "OK" at bounding box center [692, 265] width 29 height 22
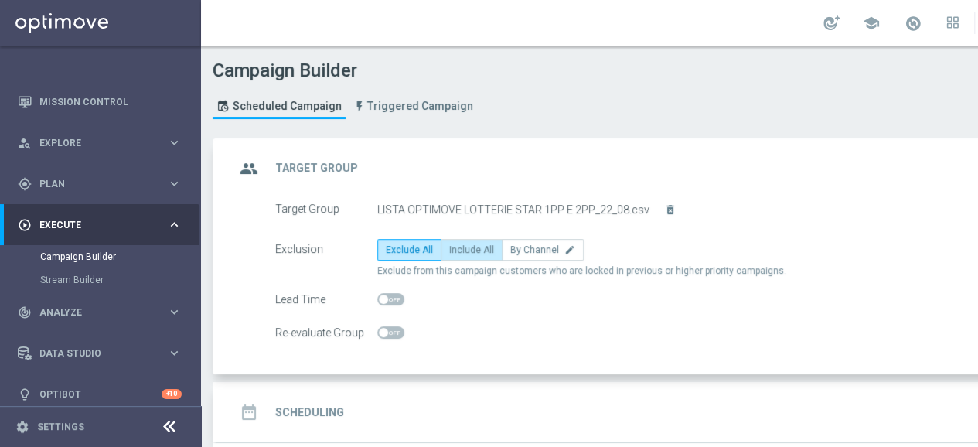
click at [451, 237] on form "Target Group LISTA OPTIMOVE LOTTERIE STAR 1PP E 2PP_22_08.csv delete_forever Ex…" at bounding box center [684, 271] width 818 height 145
click at [458, 244] on span "Include All" at bounding box center [471, 249] width 45 height 11
click at [458, 247] on input "Include All" at bounding box center [454, 252] width 10 height 10
radio input "true"
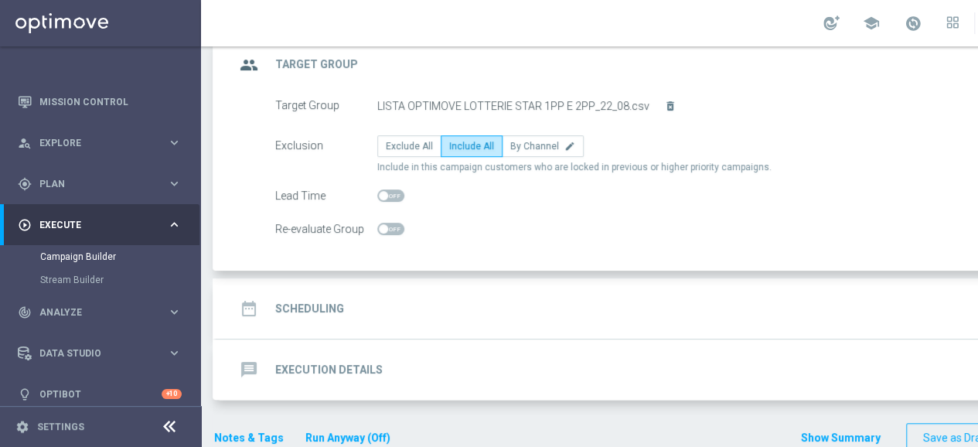
scroll to position [125, 0]
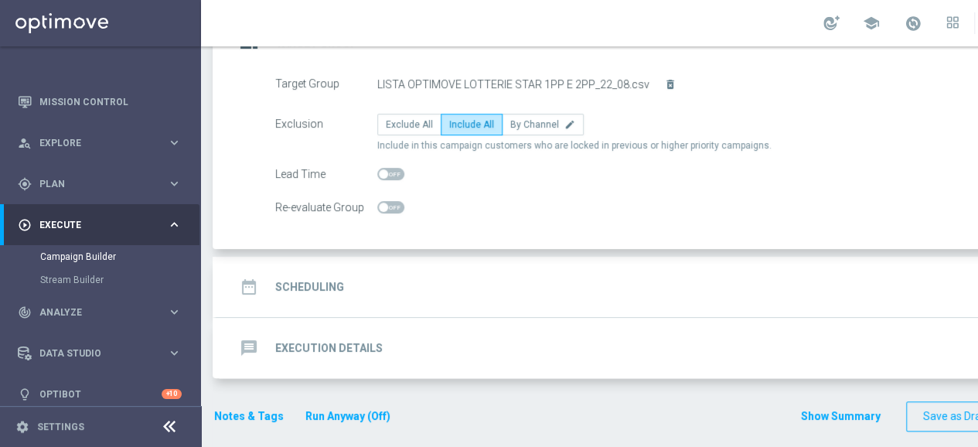
click at [493, 179] on div "Lead Time" at bounding box center [684, 175] width 841 height 22
click at [294, 280] on h2 "Scheduling" at bounding box center [309, 287] width 69 height 15
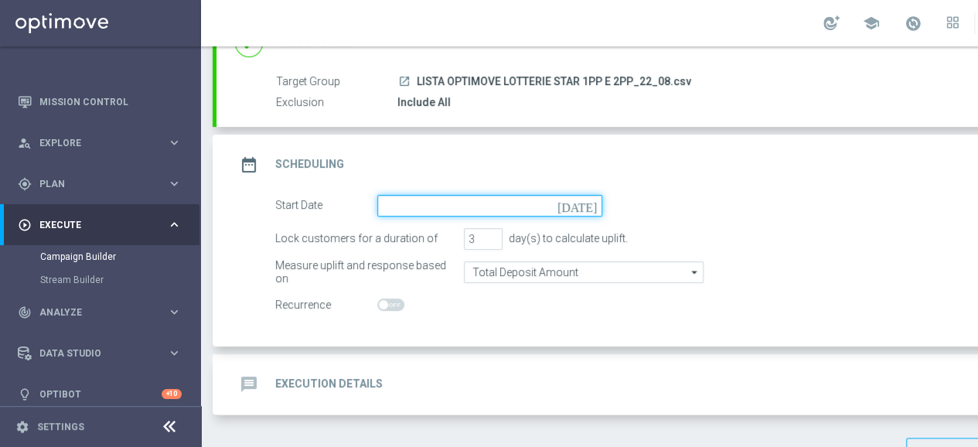
click at [444, 199] on input at bounding box center [489, 206] width 225 height 22
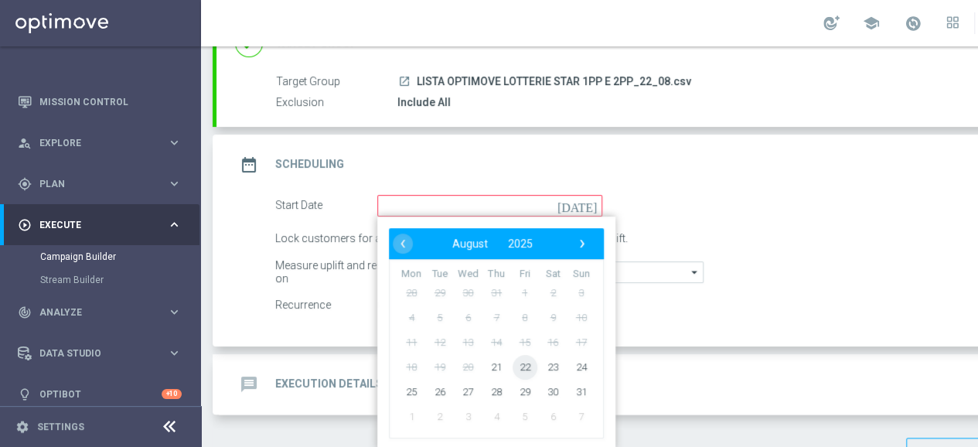
click at [516, 364] on span "22" at bounding box center [524, 366] width 25 height 25
type input "[DATE]"
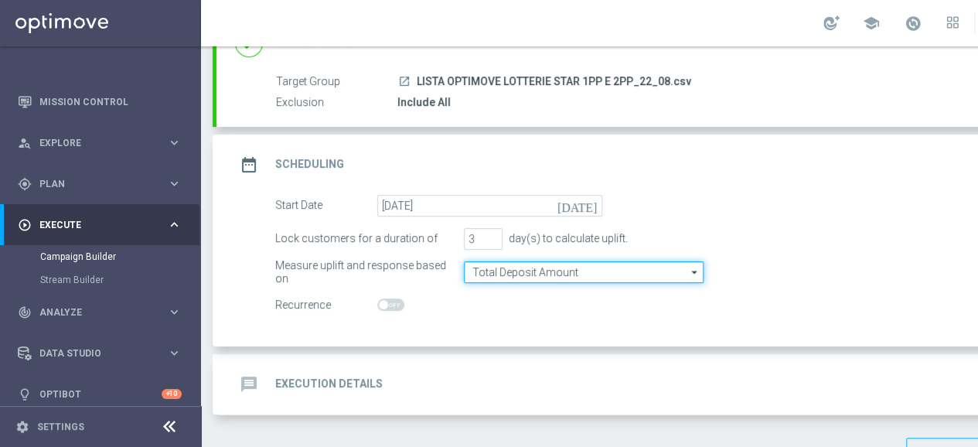
click at [536, 270] on input "Total Deposit Amount" at bounding box center [584, 272] width 240 height 22
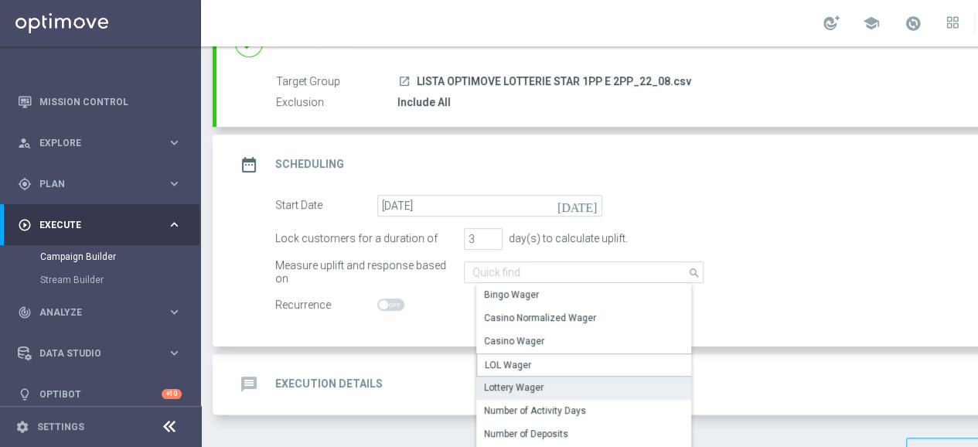
drag, startPoint x: 538, startPoint y: 356, endPoint x: 527, endPoint y: 381, distance: 27.0
click at [527, 381] on div "Lottery Wager" at bounding box center [514, 387] width 60 height 14
type input "Lottery Wager"
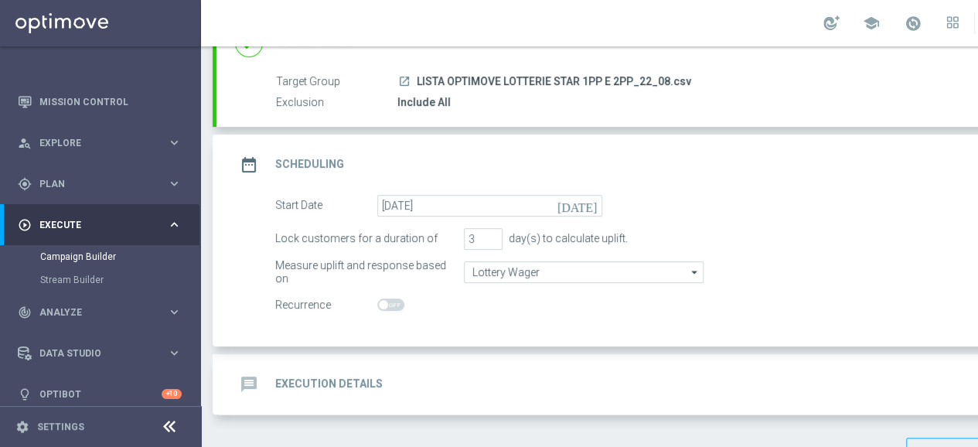
click at [474, 324] on div "Start Date [DATE] [DATE] Lock customers for a duration of 3 day(s) to calculate…" at bounding box center [666, 270] width 900 height 151
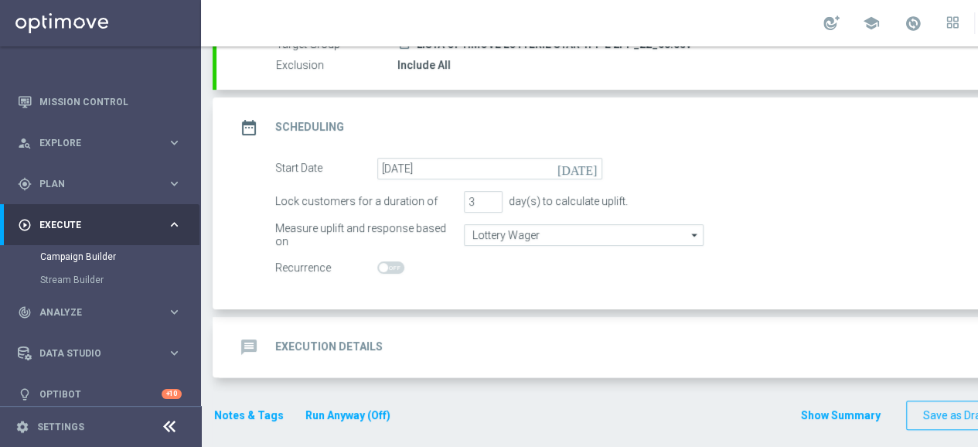
scroll to position [12, 0]
click at [297, 333] on div "message Execution Details" at bounding box center [309, 347] width 148 height 28
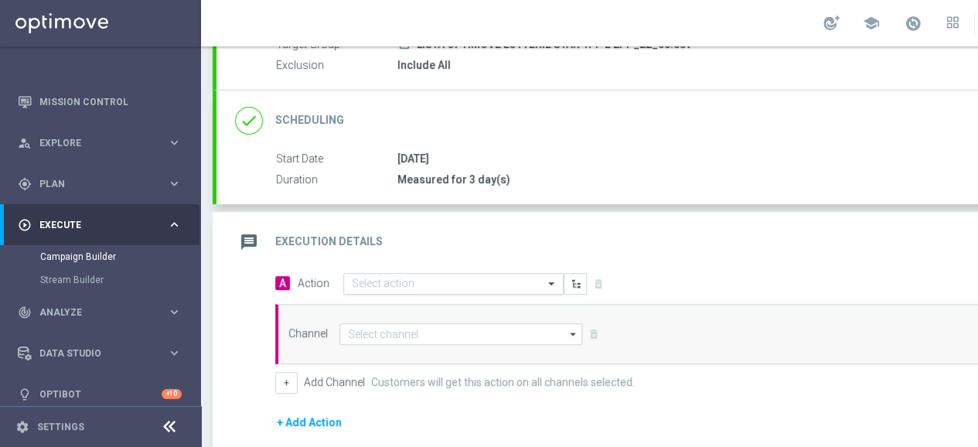
click at [369, 277] on input "text" at bounding box center [438, 283] width 172 height 13
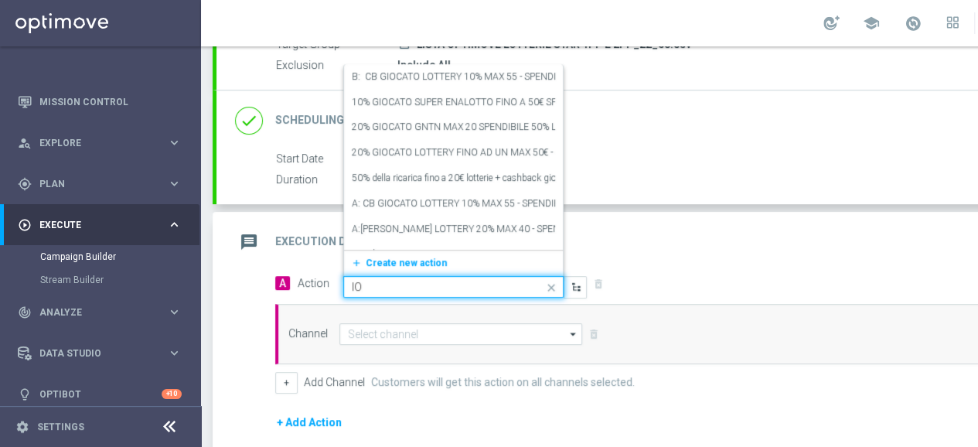
type input "l"
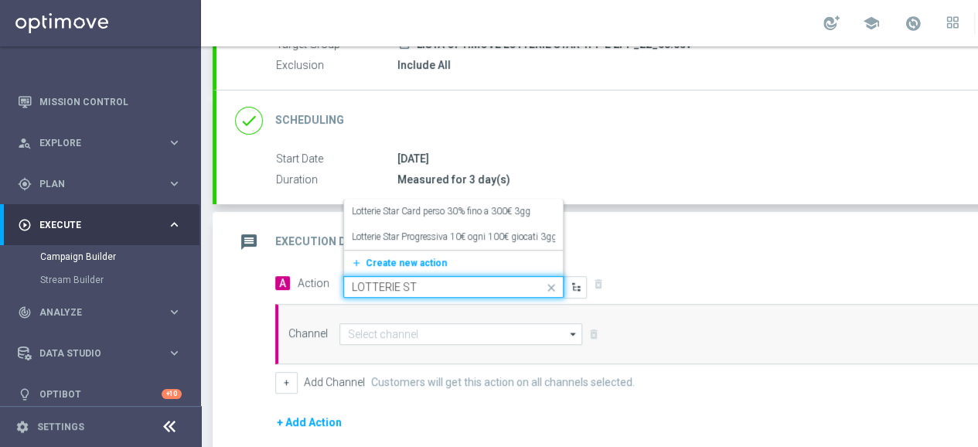
type input "LOTTERIE STA"
click at [387, 255] on button "add_new Create new action" at bounding box center [450, 263] width 213 height 18
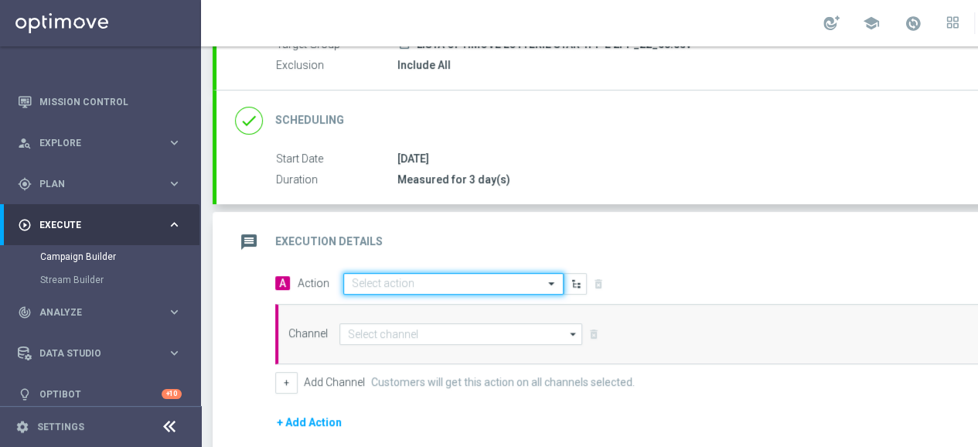
scroll to position [0, 0]
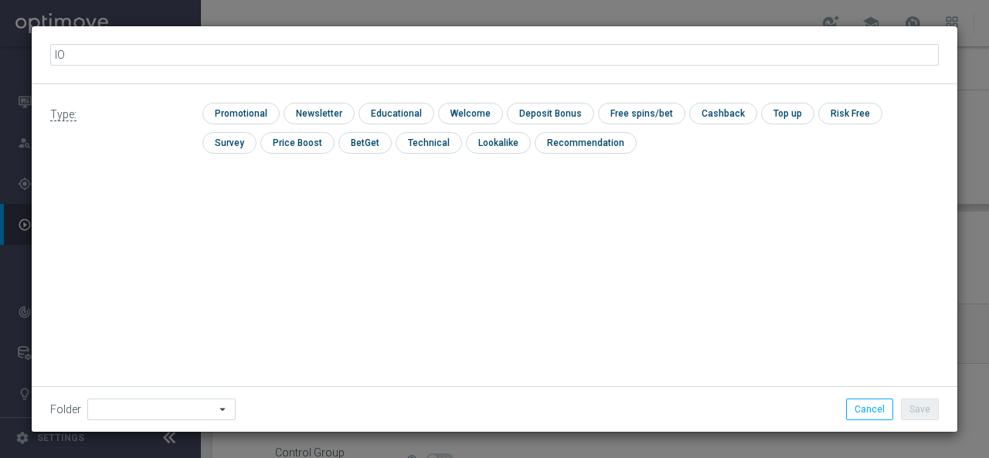
type input "l"
type input "Lotterie Star [PERSON_NAME] con Deposito 20% 20% fino a 500€/3gg"
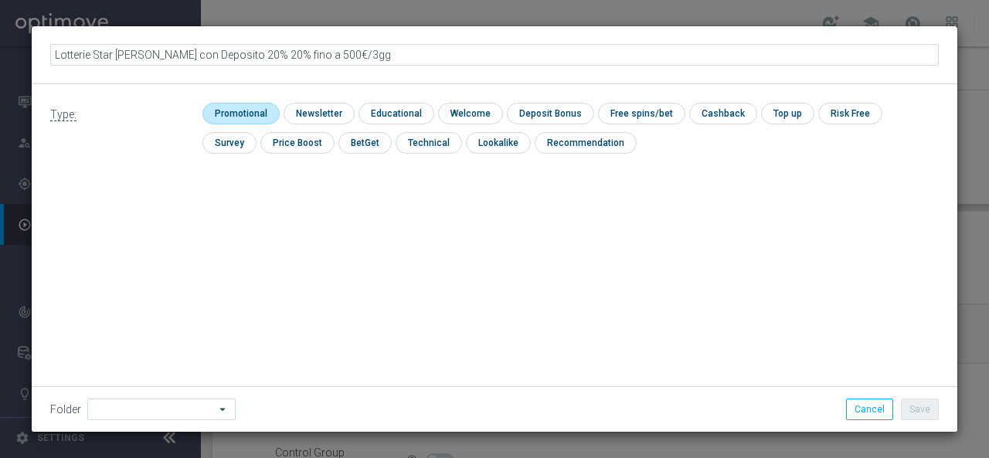
click at [246, 108] on input "checkbox" at bounding box center [238, 113] width 73 height 21
checkbox input "true"
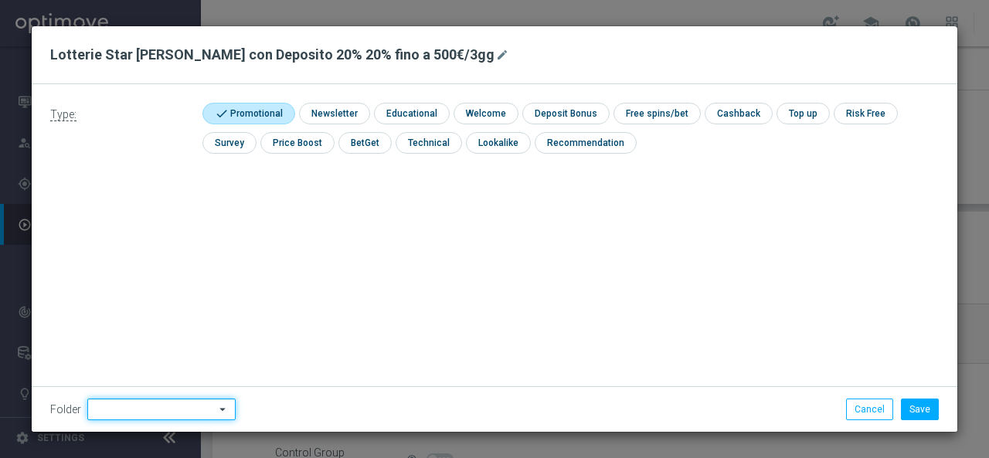
click at [119, 413] on input at bounding box center [161, 410] width 148 height 22
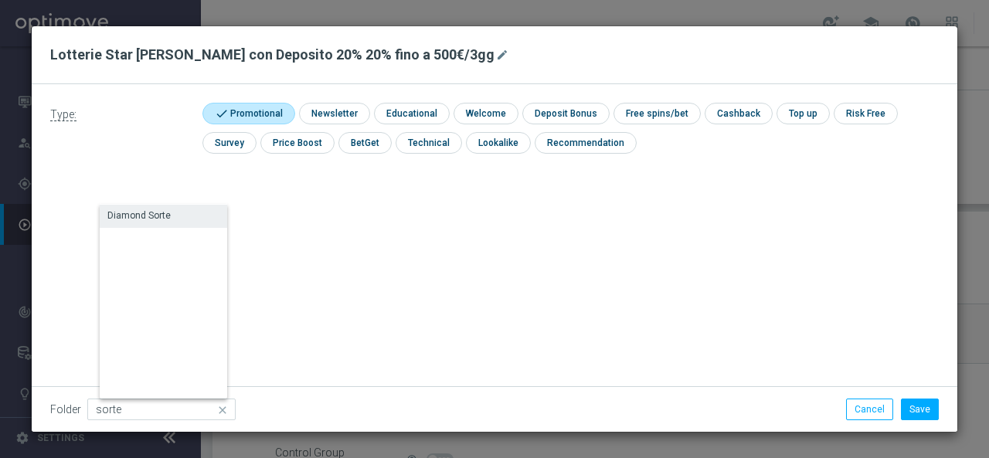
click at [144, 214] on div "Diamond Sorte" at bounding box center [138, 216] width 63 height 14
type input "Diamond Sorte"
click at [324, 280] on div "Type: check Promotional check Newsletter check Educational check Welcome check …" at bounding box center [495, 258] width 926 height 348
click at [922, 410] on button "Save" at bounding box center [920, 410] width 38 height 22
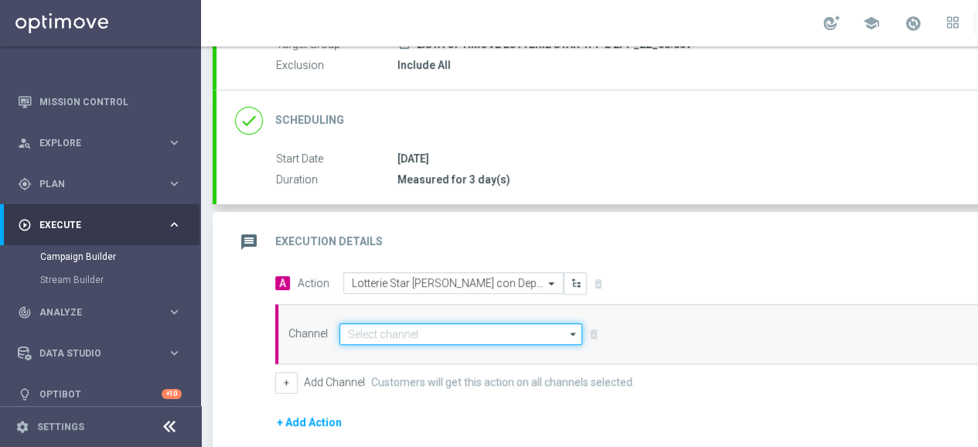
click at [434, 327] on input at bounding box center [460, 334] width 243 height 22
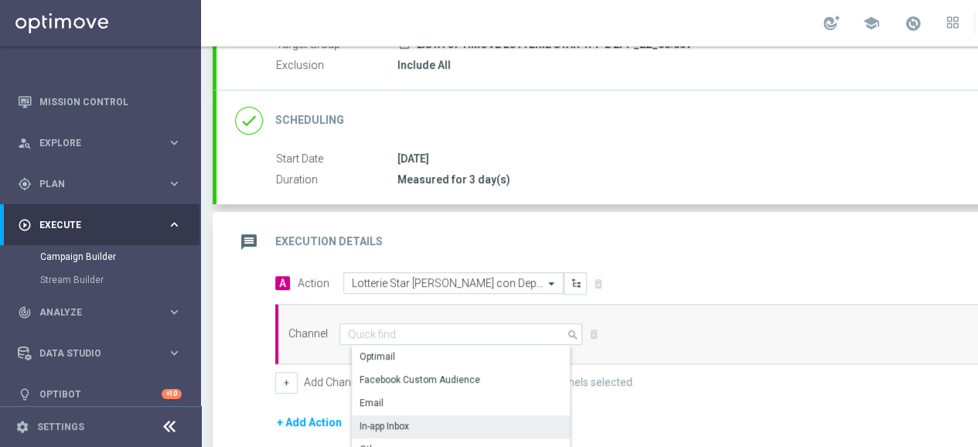
click at [415, 417] on div "In-app Inbox" at bounding box center [467, 426] width 231 height 22
type input "In-app Inbox"
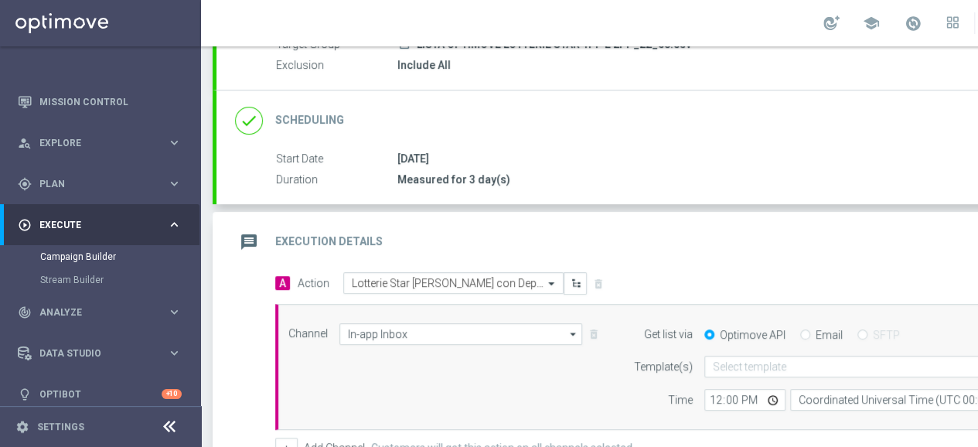
click at [808, 333] on div "Email" at bounding box center [821, 335] width 43 height 14
click at [801, 335] on input "Email" at bounding box center [805, 336] width 10 height 10
radio input "true"
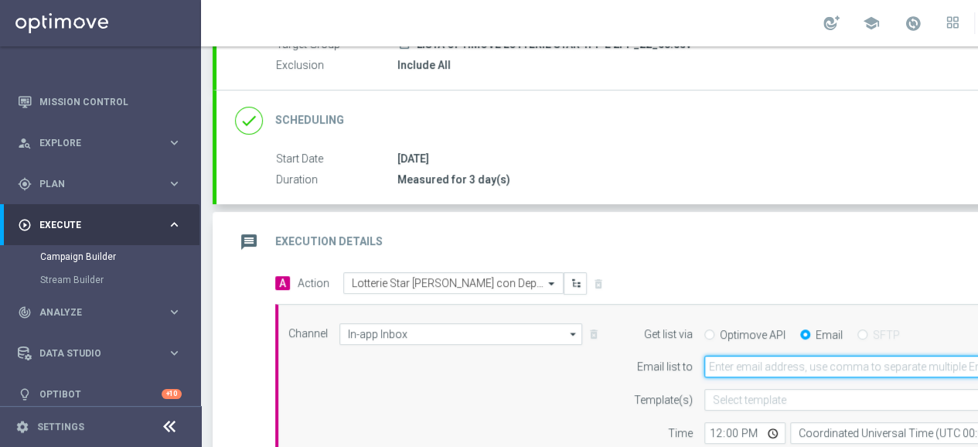
click at [750, 362] on input "email" at bounding box center [888, 366] width 369 height 22
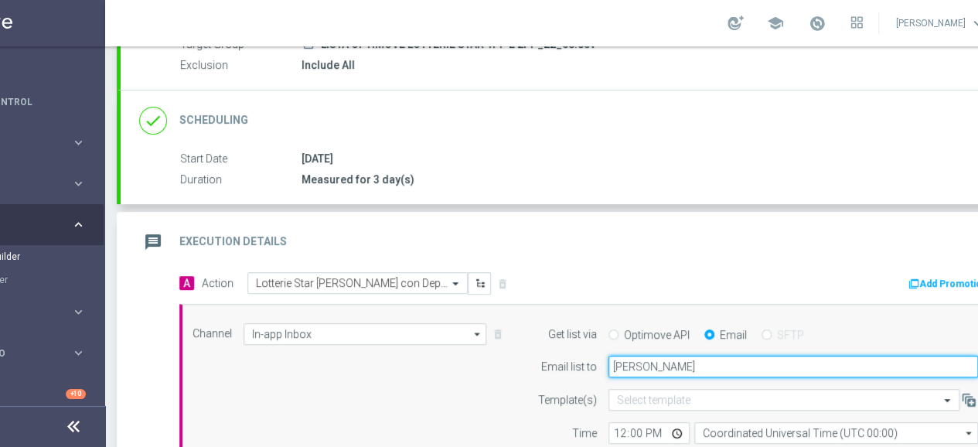
type input "[PERSON_NAME][EMAIL_ADDRESS][PERSON_NAME][DOMAIN_NAME]"
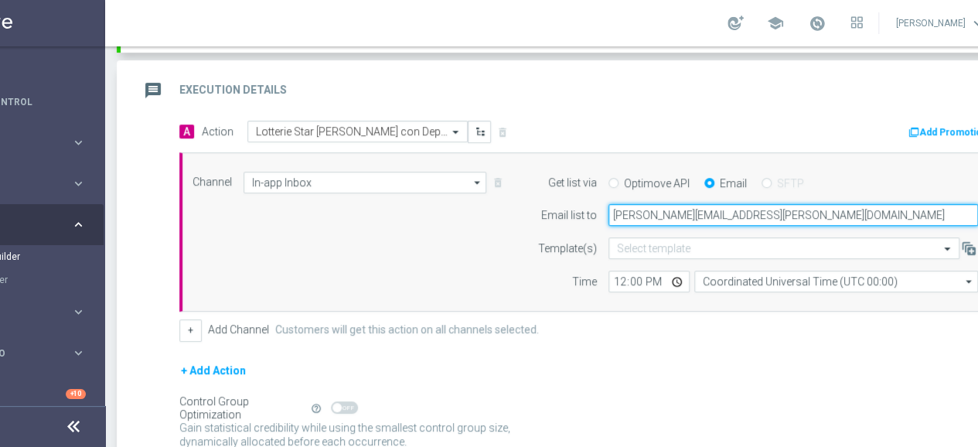
scroll to position [317, 0]
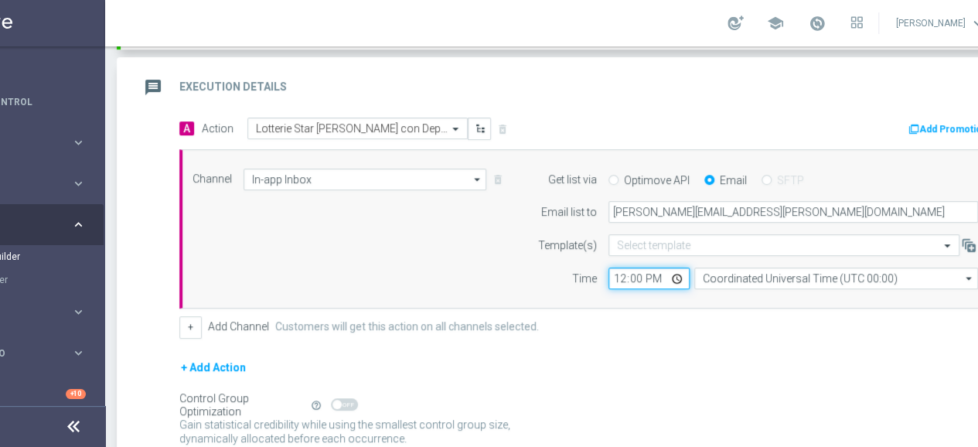
click at [619, 277] on input "12:00" at bounding box center [648, 278] width 81 height 22
type input "15:00"
click at [621, 317] on div "+ Add Channel Customers will get this action on all channels selected." at bounding box center [588, 327] width 818 height 22
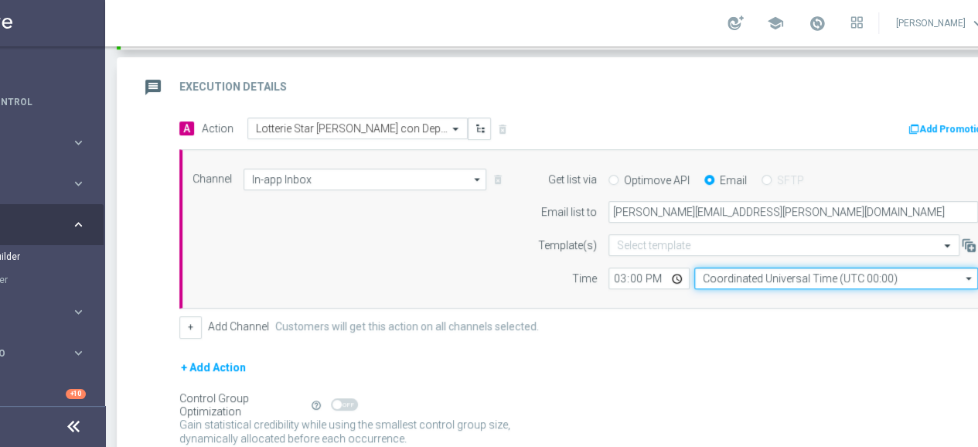
click at [703, 276] on input "Coordinated Universal Time (UTC 00:00)" at bounding box center [836, 278] width 284 height 22
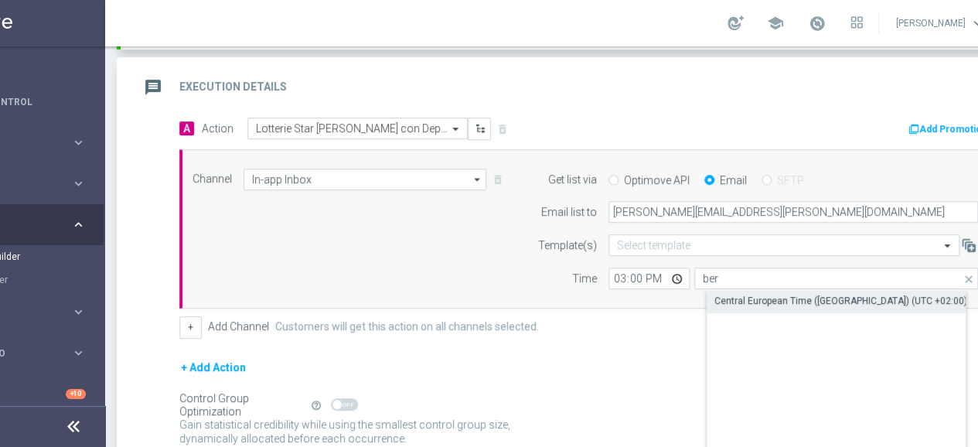
click at [747, 298] on div "Central European Time ([GEOGRAPHIC_DATA]) (UTC +02:00)" at bounding box center [840, 301] width 253 height 14
type input "Central European Time ([GEOGRAPHIC_DATA]) (UTC +02:00)"
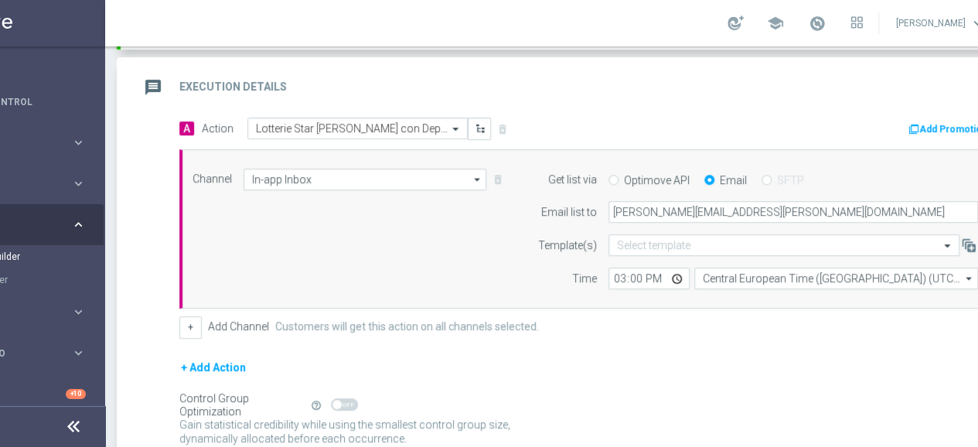
click at [470, 255] on div "Channel In-app Inbox In-app Inbox arrow_drop_down Show Selected 1 of 20 Optimail" at bounding box center [585, 228] width 808 height 121
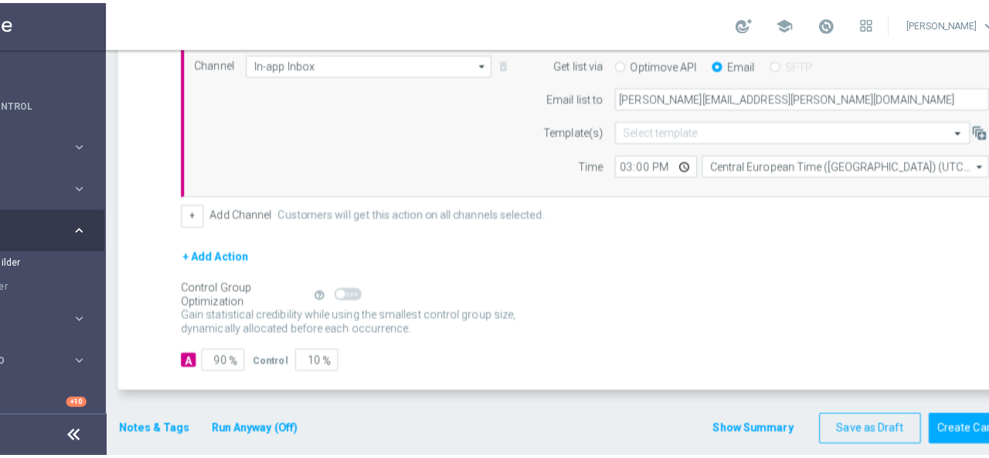
scroll to position [436, 0]
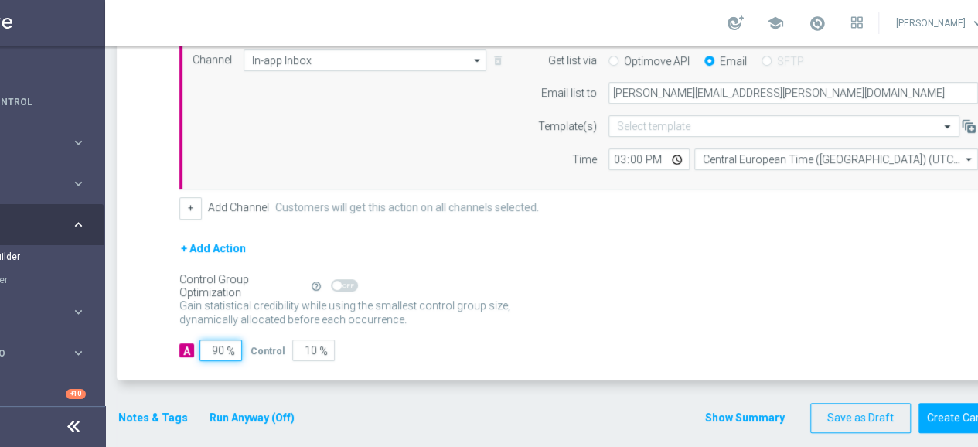
click at [223, 350] on input "90" at bounding box center [220, 350] width 43 height 22
type input "1"
type input "99"
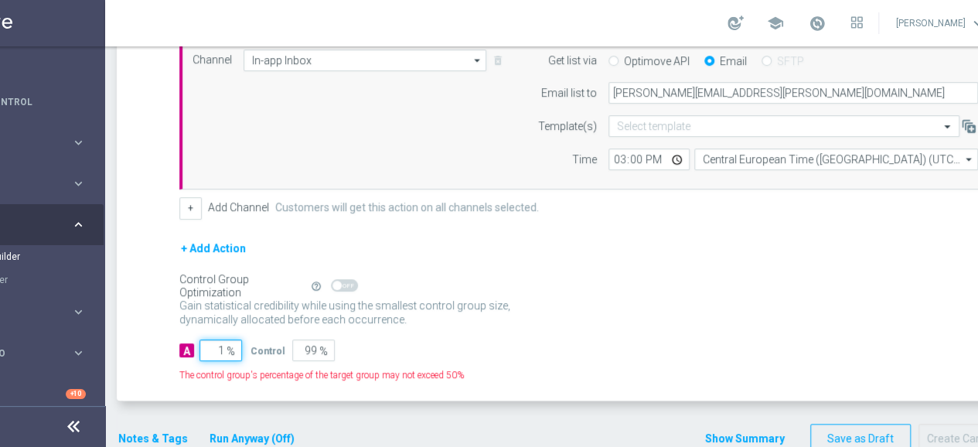
type input "10"
type input "90"
type input "100"
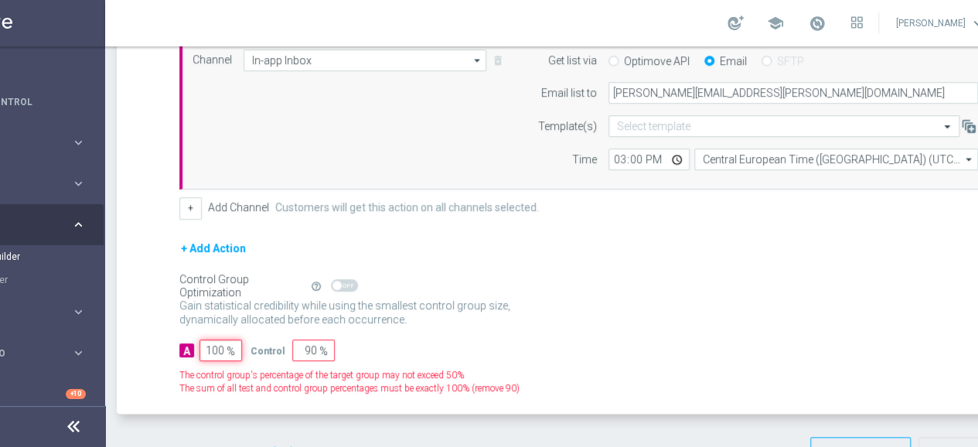
type input "0"
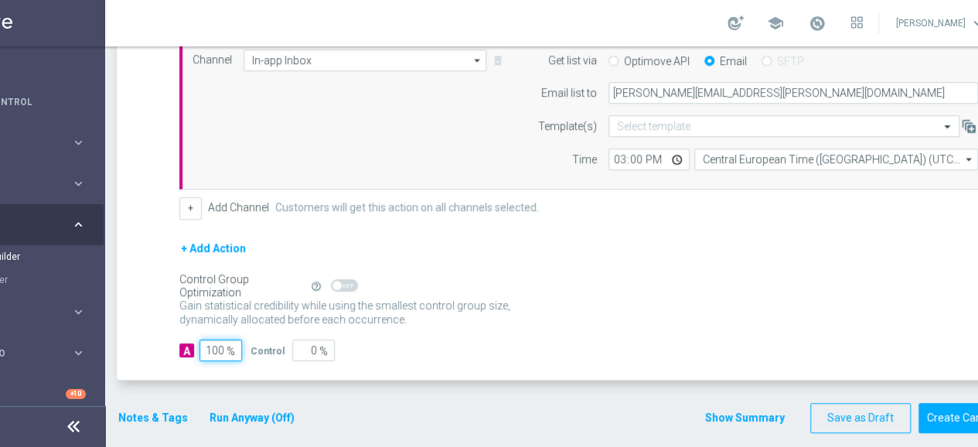
type input "100"
click at [459, 327] on div "Gain statistical credibility while using the smallest control group size, dynam…" at bounding box center [588, 312] width 818 height 37
click at [150, 409] on button "Notes & Tags" at bounding box center [153, 417] width 73 height 19
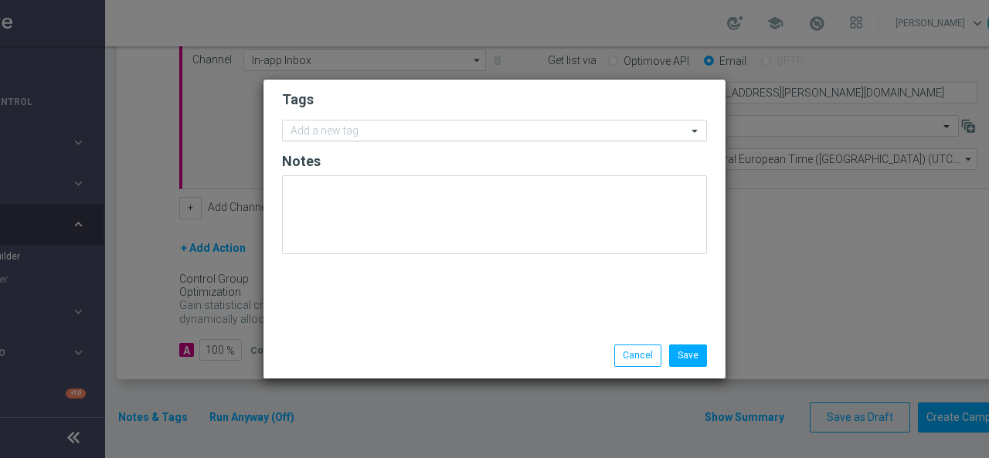
click at [341, 135] on input "text" at bounding box center [489, 131] width 396 height 13
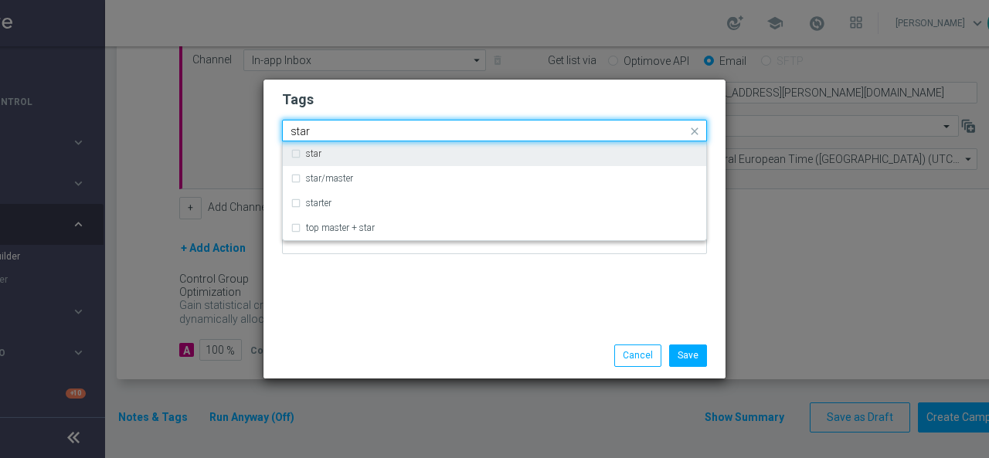
click at [338, 157] on div "star" at bounding box center [502, 153] width 393 height 9
type input "star"
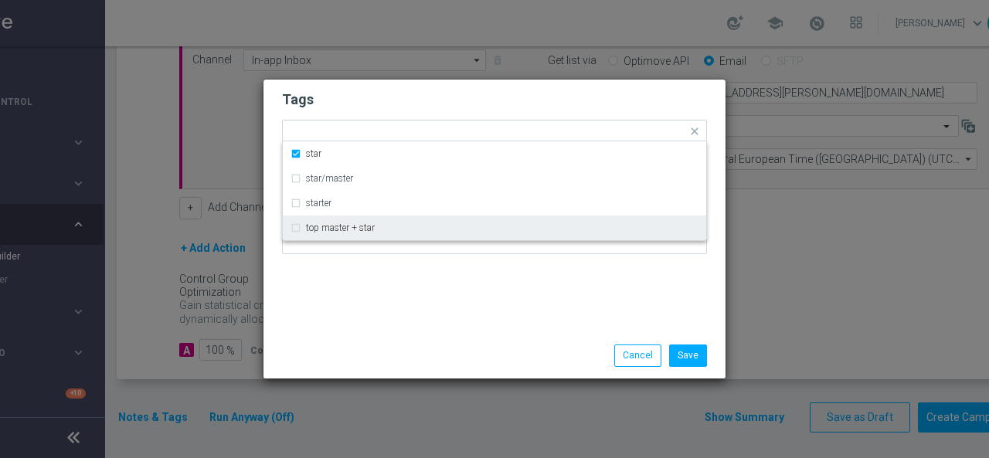
click at [332, 302] on div "Tags Quick find × star star star/master starter top master + star Notes" at bounding box center [495, 206] width 462 height 253
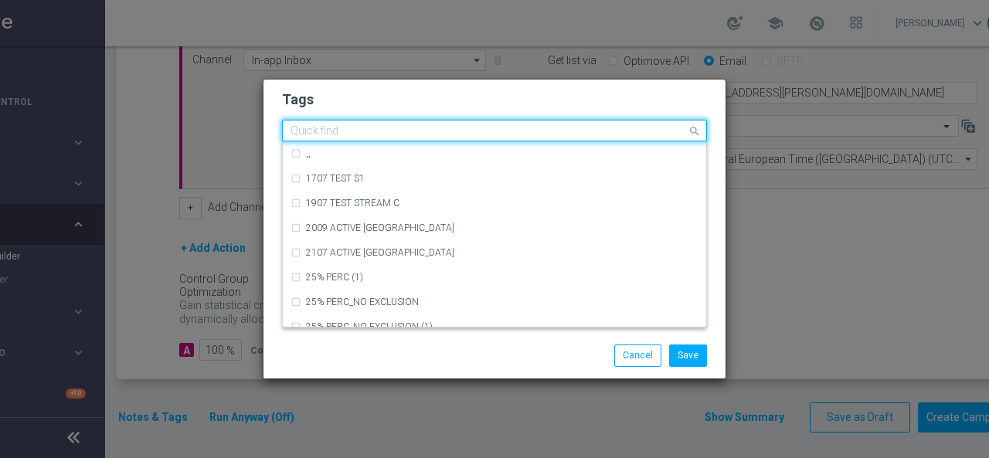
click at [375, 132] on input "text" at bounding box center [489, 131] width 396 height 13
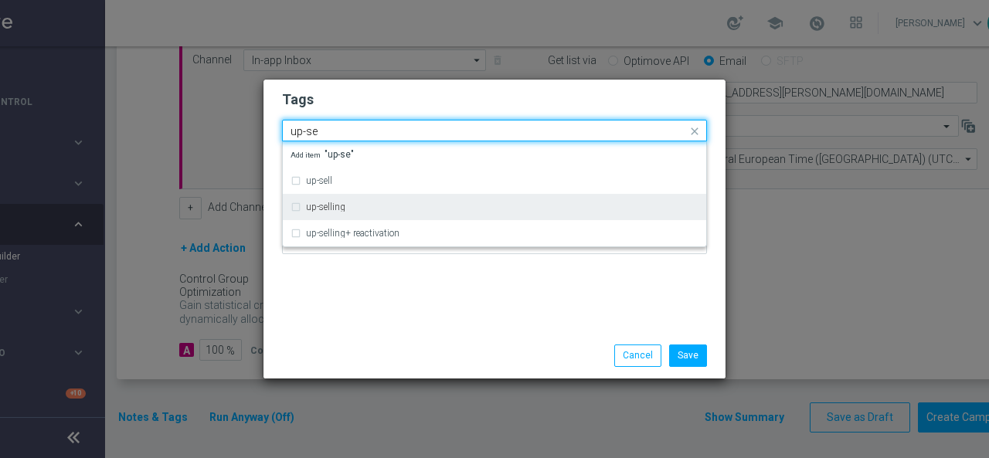
click at [362, 199] on div "up-selling" at bounding box center [495, 207] width 408 height 25
type input "up-se"
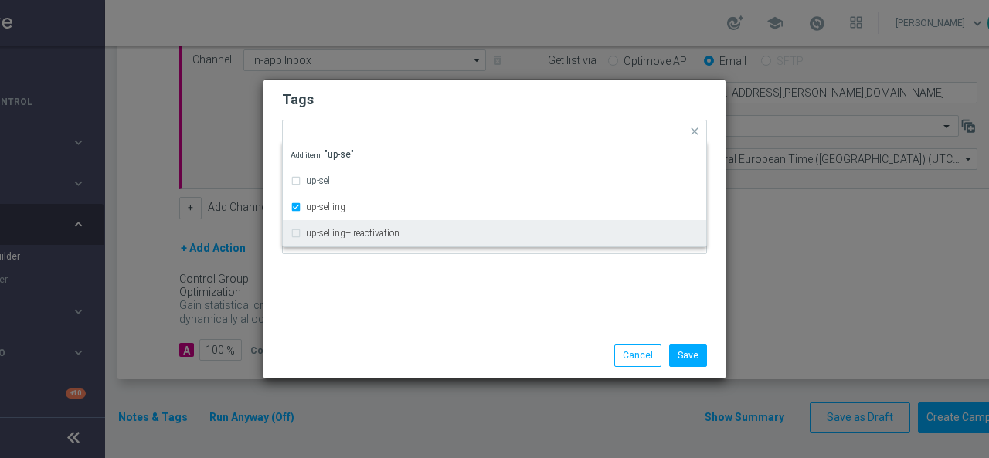
click at [377, 287] on div "Tags Quick find × star × up-selling up-sell up-selling up-selling+ reactivation…" at bounding box center [495, 206] width 462 height 253
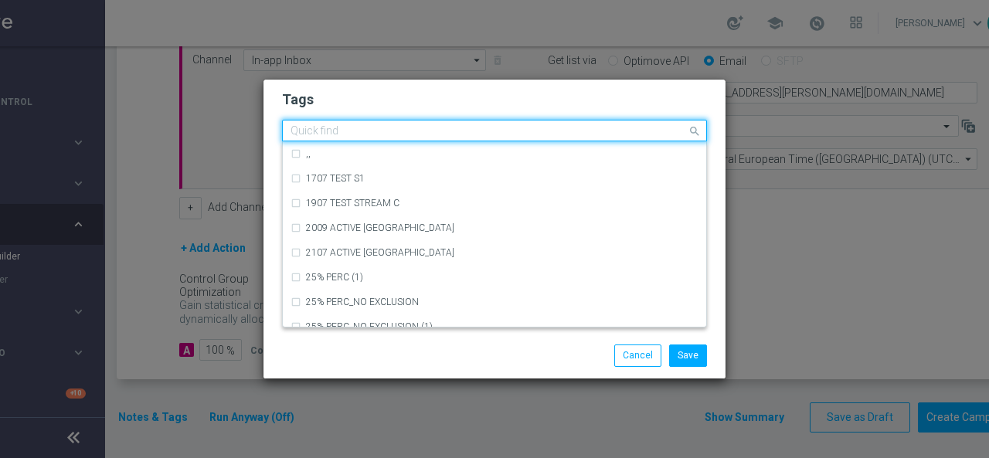
click at [415, 128] on input "text" at bounding box center [489, 131] width 396 height 13
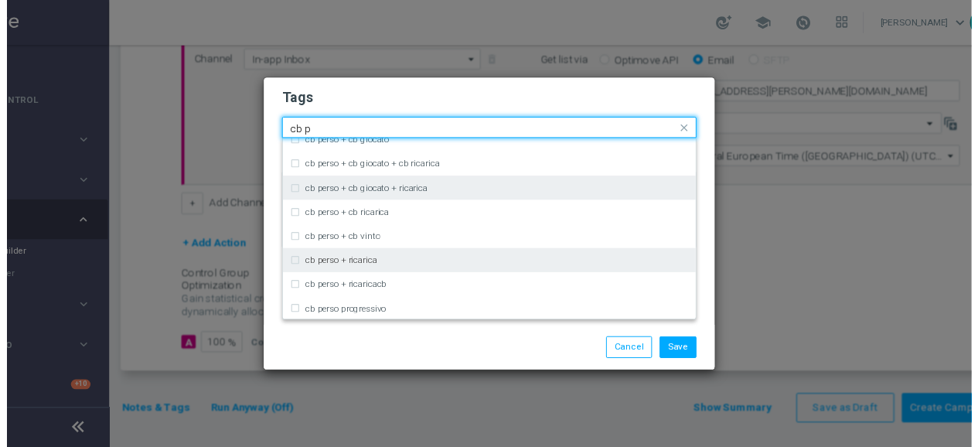
scroll to position [155, 0]
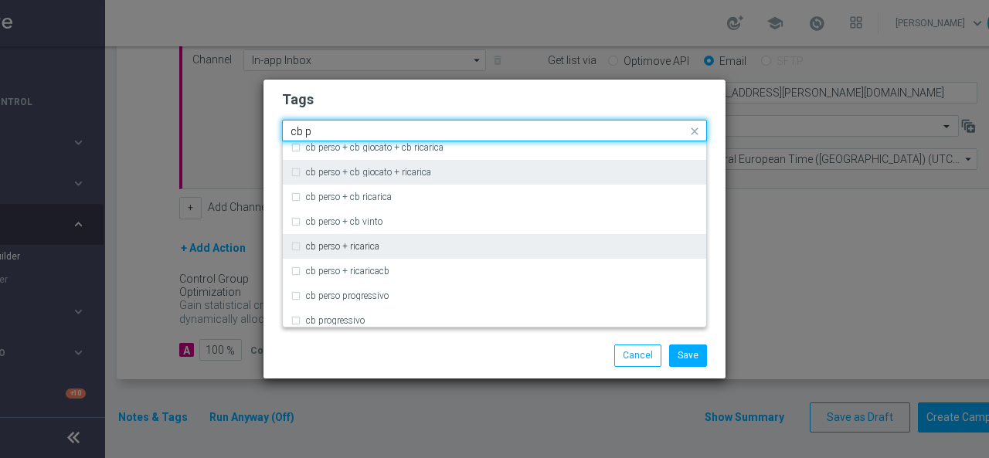
click at [409, 240] on div "cb perso + ricarica" at bounding box center [495, 246] width 408 height 25
type input "cb p"
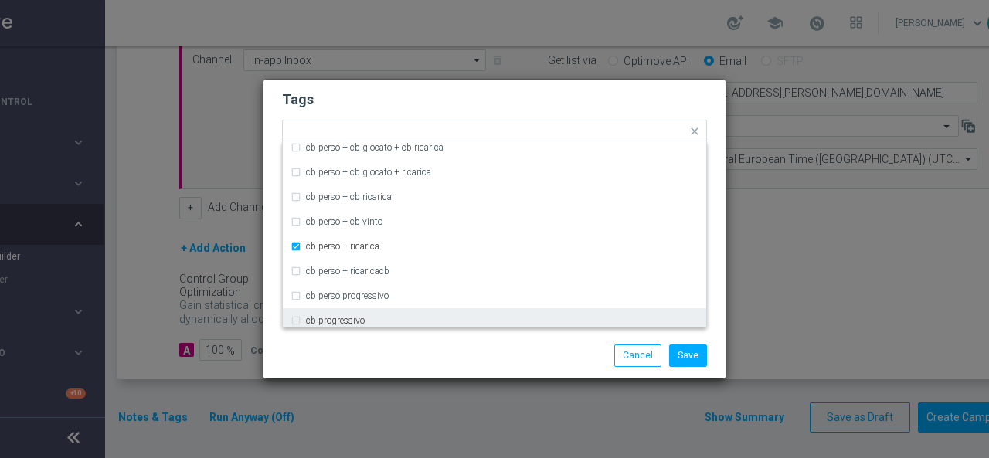
click at [399, 341] on div "Save Cancel" at bounding box center [495, 355] width 462 height 45
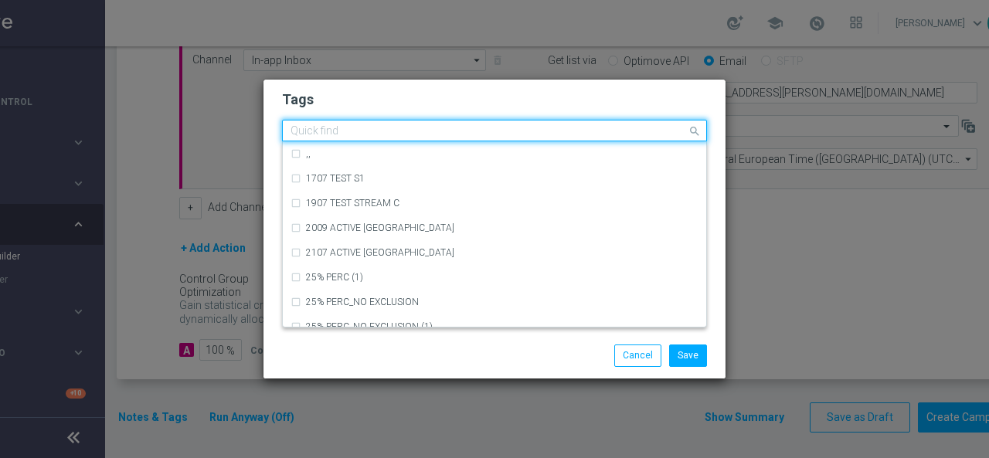
click at [521, 131] on input "text" at bounding box center [489, 131] width 396 height 13
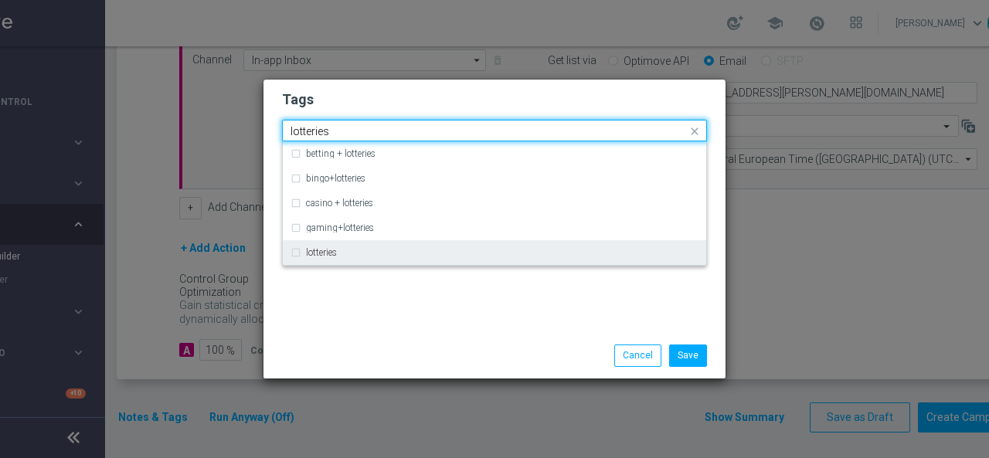
click at [370, 256] on div "lotteries" at bounding box center [502, 252] width 393 height 9
type input "lotteries"
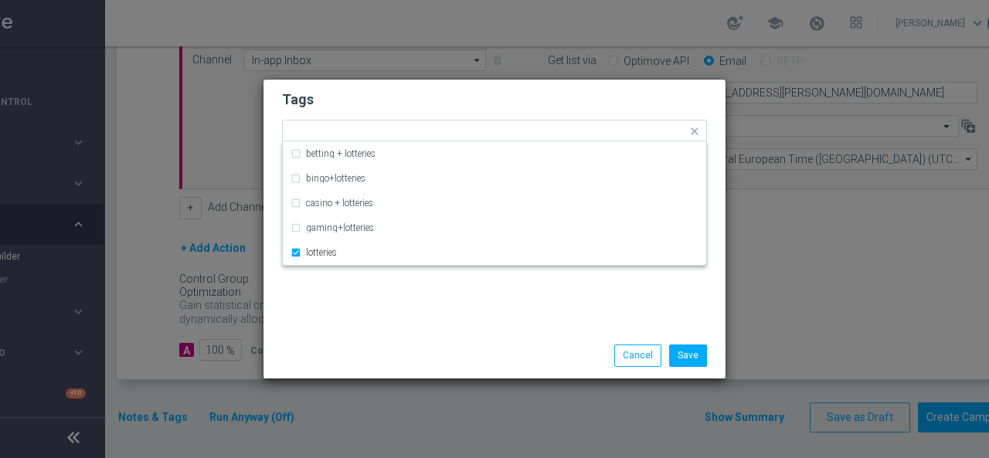
click at [371, 302] on div "Tags Quick find × star × up-selling × [PERSON_NAME] + ricarica × lotteries bett…" at bounding box center [495, 206] width 462 height 253
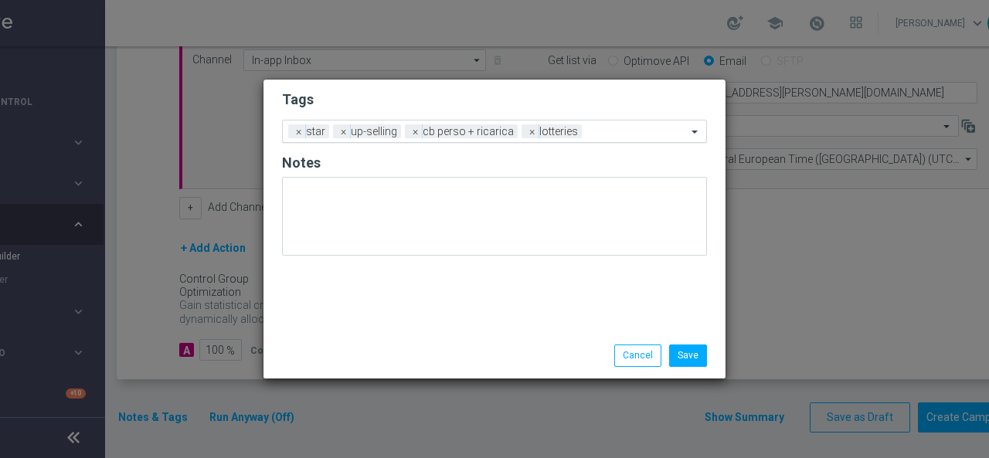
click at [588, 131] on input "text" at bounding box center [637, 132] width 99 height 13
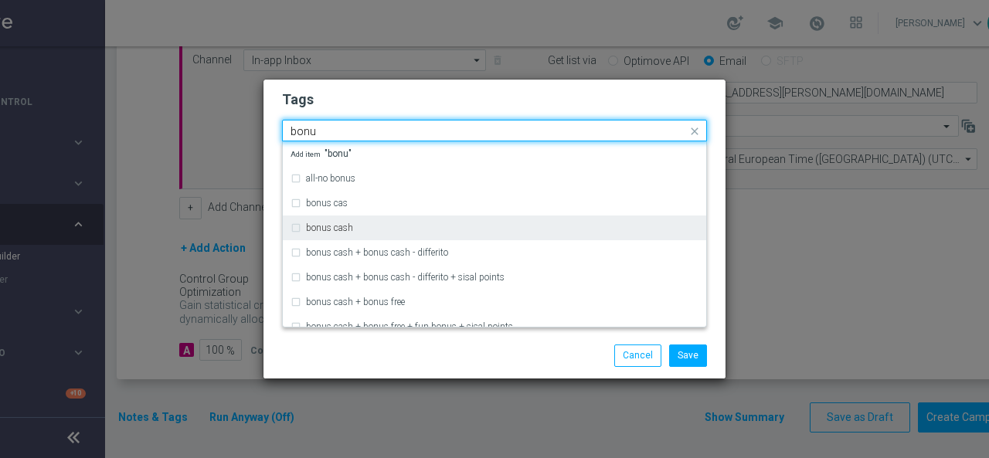
click at [435, 228] on div "bonus cash" at bounding box center [502, 227] width 393 height 9
type input "bonu"
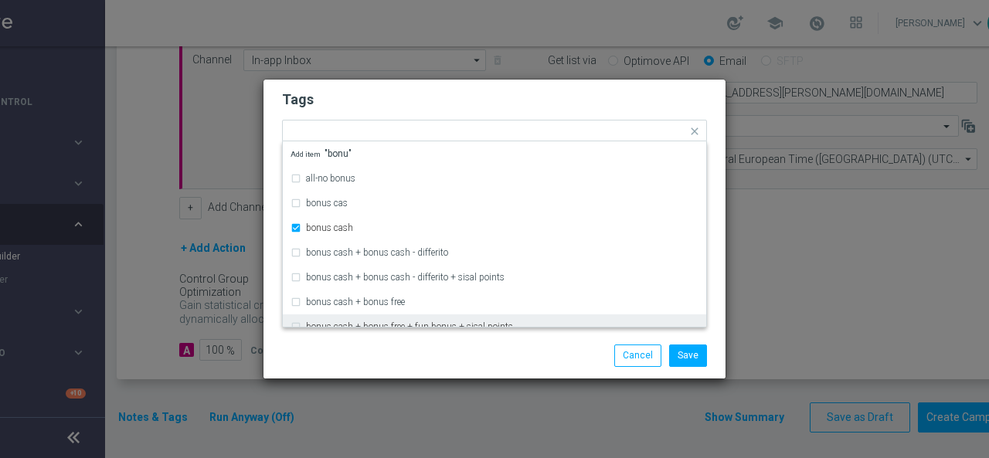
click at [342, 345] on div at bounding box center [344, 345] width 149 height 1
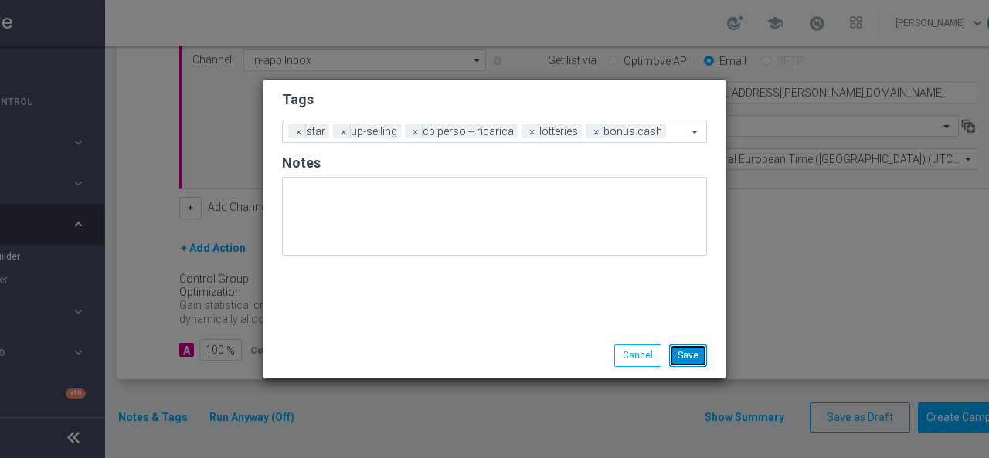
click at [691, 352] on button "Save" at bounding box center [688, 356] width 38 height 22
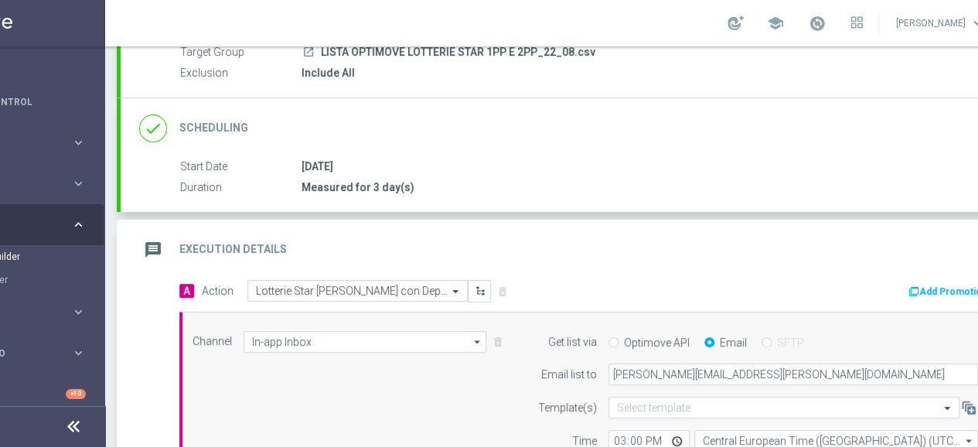
click at [143, 236] on icon "message" at bounding box center [153, 250] width 28 height 28
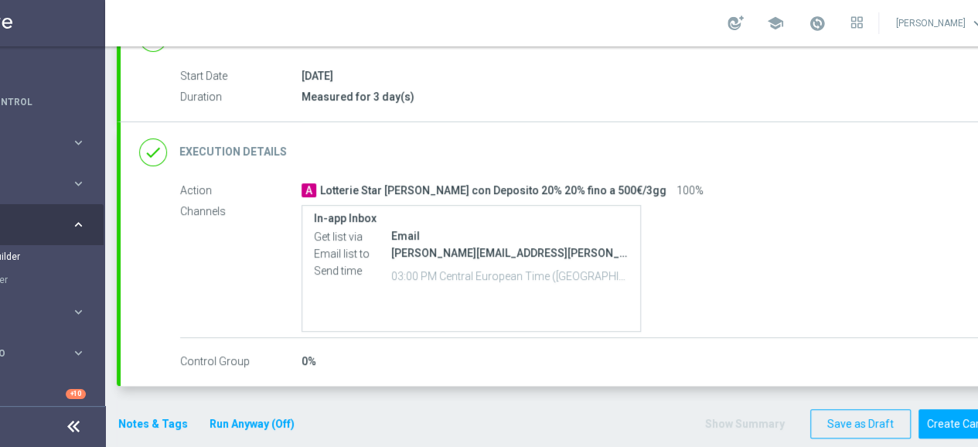
scroll to position [252, 0]
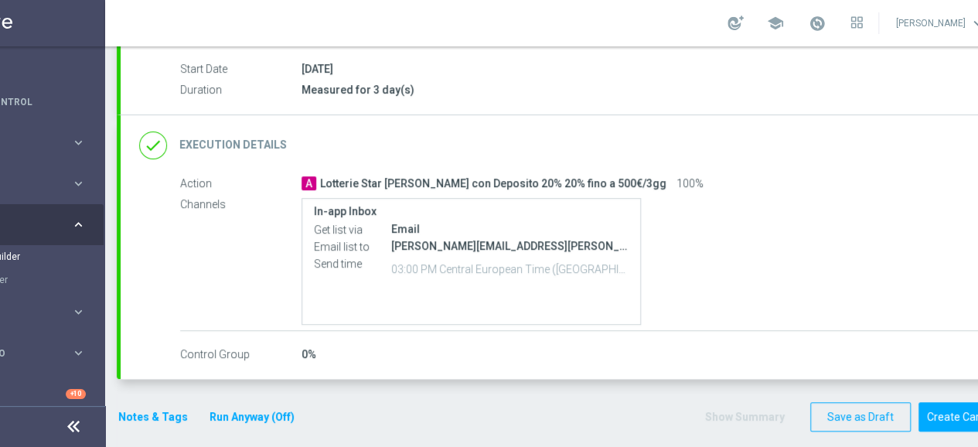
click at [140, 410] on button "Notes & Tags" at bounding box center [153, 416] width 73 height 19
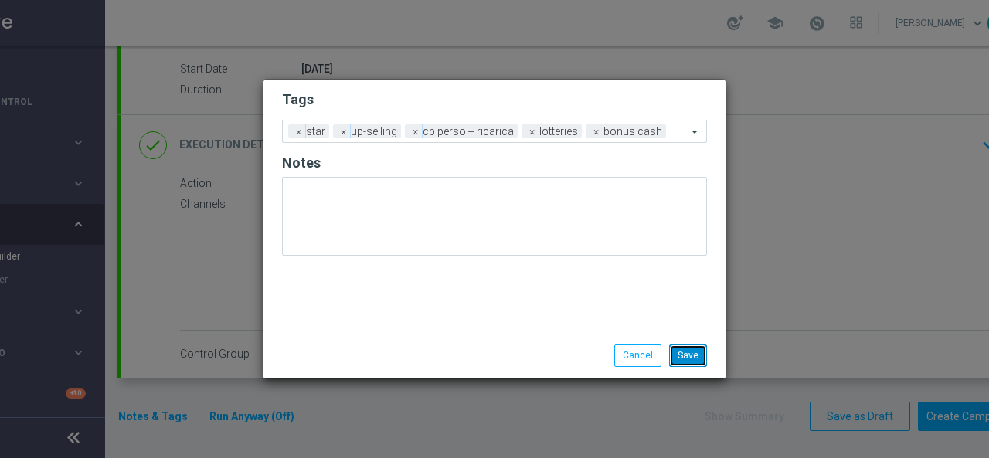
click at [686, 358] on button "Save" at bounding box center [688, 356] width 38 height 22
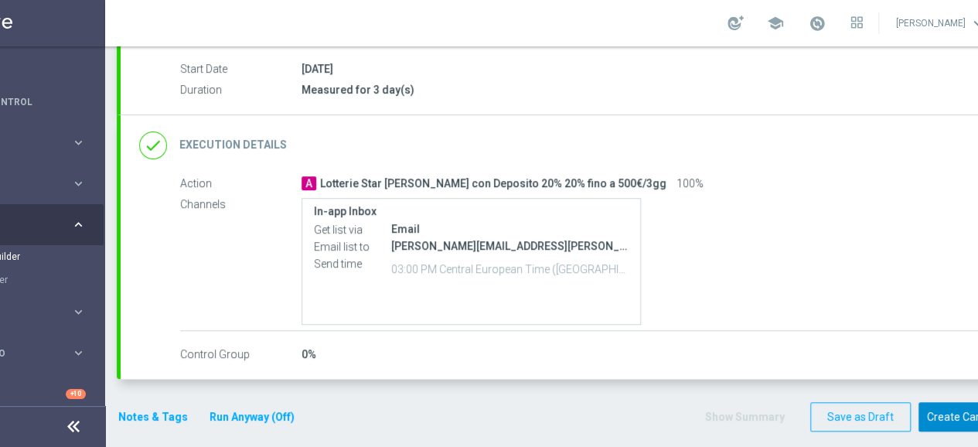
click at [957, 417] on button "Create Campaign" at bounding box center [969, 417] width 103 height 30
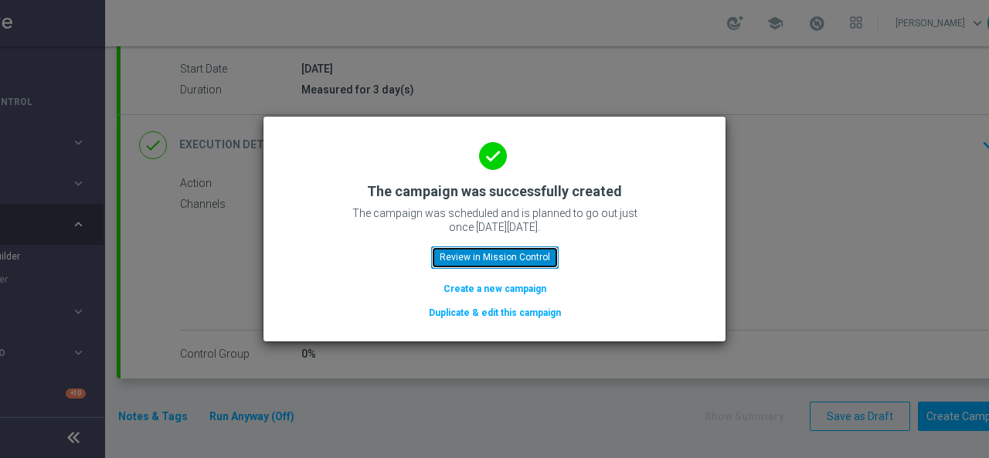
click at [498, 258] on button "Review in Mission Control" at bounding box center [495, 258] width 128 height 22
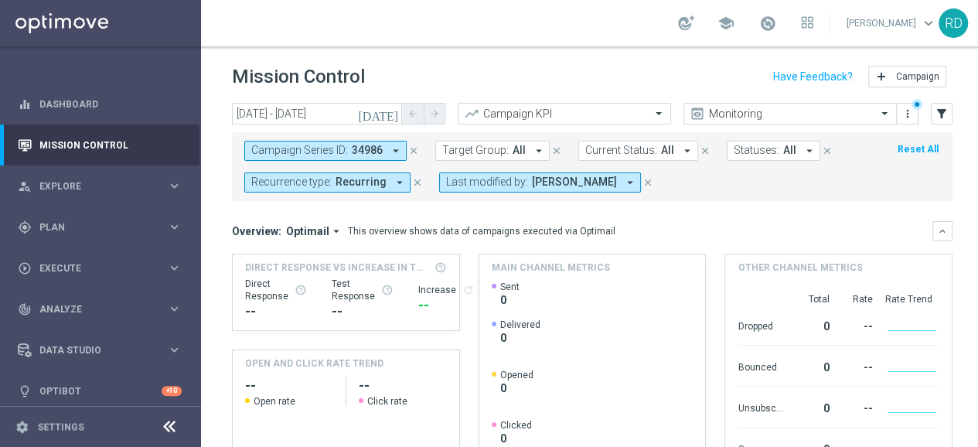
click at [649, 182] on icon "close" at bounding box center [647, 182] width 11 height 11
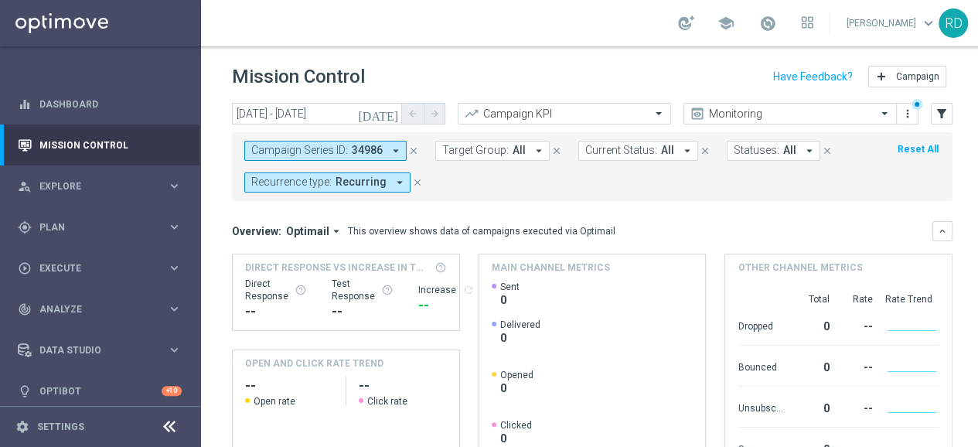
click at [412, 182] on icon "close" at bounding box center [417, 182] width 11 height 11
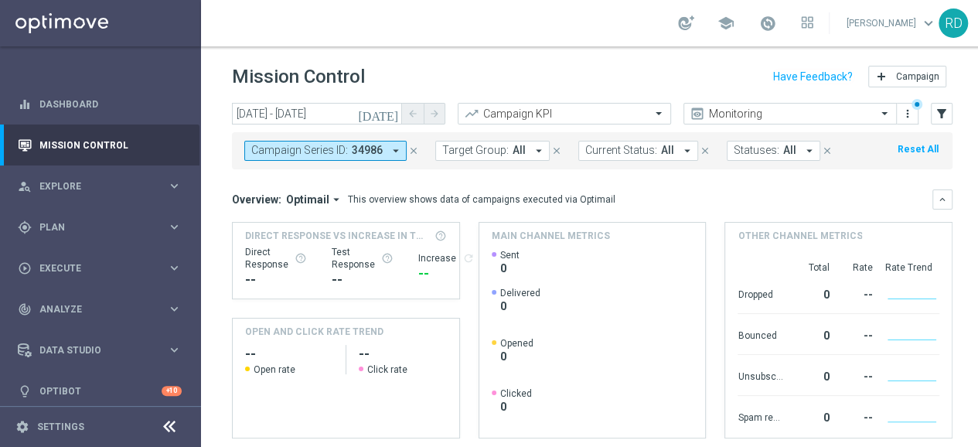
click at [410, 149] on icon "close" at bounding box center [413, 150] width 11 height 11
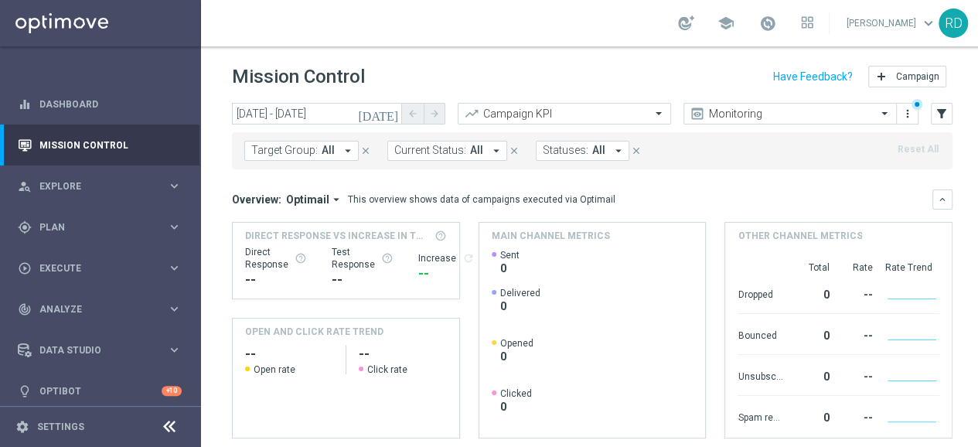
click at [342, 150] on icon "arrow_drop_down" at bounding box center [348, 151] width 14 height 14
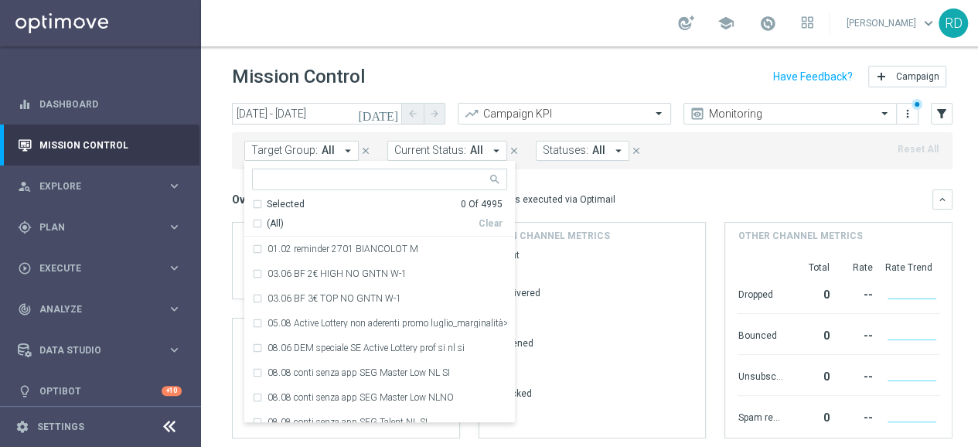
click at [342, 150] on icon "arrow_drop_down" at bounding box center [348, 151] width 14 height 14
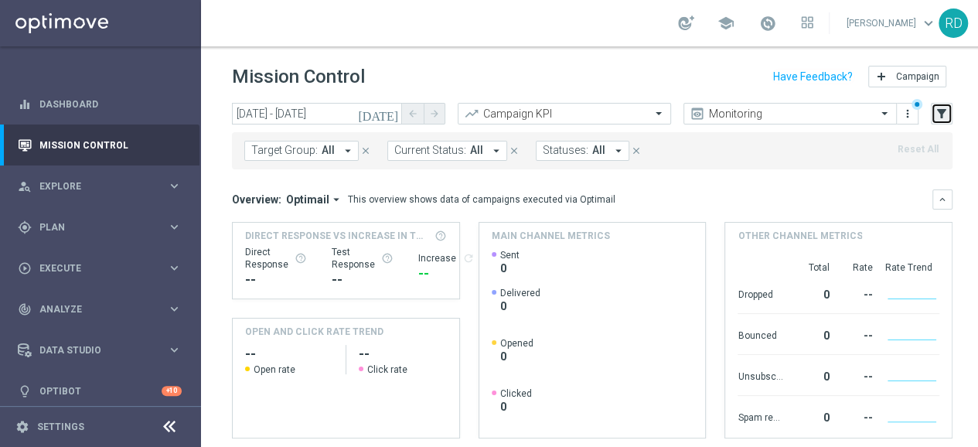
click at [944, 116] on icon "filter_alt" at bounding box center [941, 114] width 14 height 14
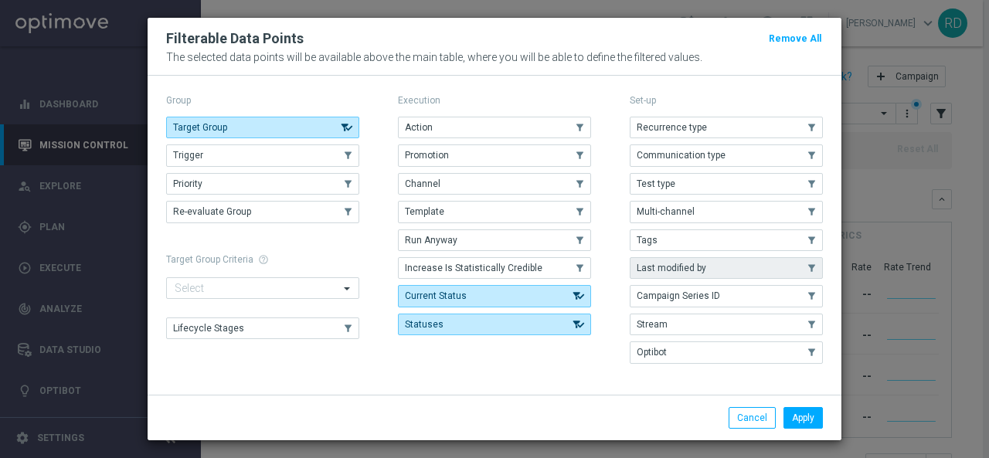
click at [706, 273] on button "Last modified by" at bounding box center [726, 268] width 193 height 22
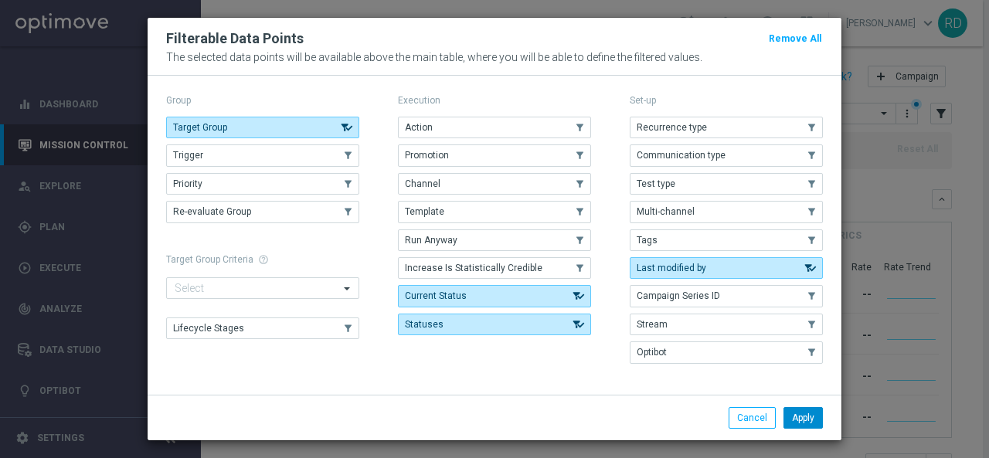
click at [804, 414] on button "Apply" at bounding box center [803, 418] width 39 height 22
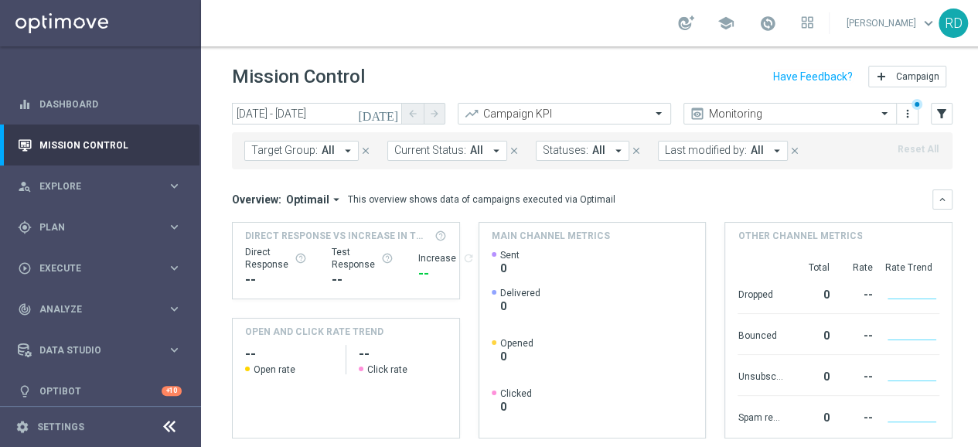
click at [753, 151] on button "Last modified by: All arrow_drop_down" at bounding box center [723, 151] width 130 height 20
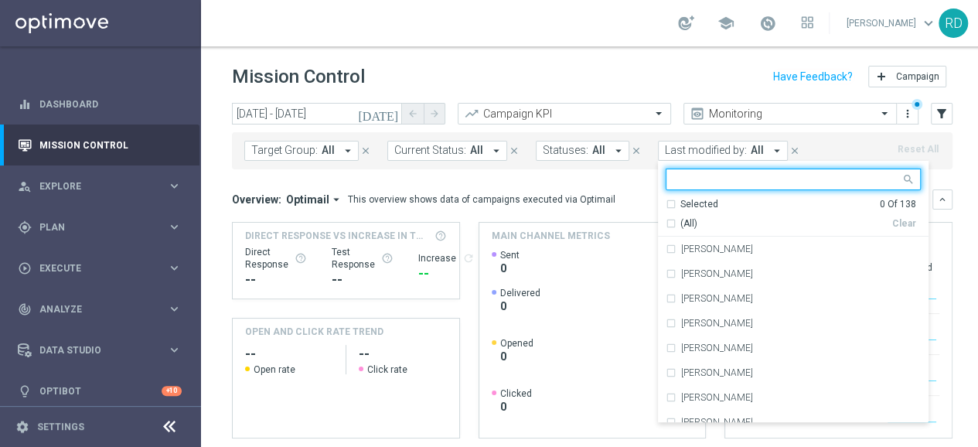
click at [720, 179] on input "text" at bounding box center [787, 179] width 226 height 13
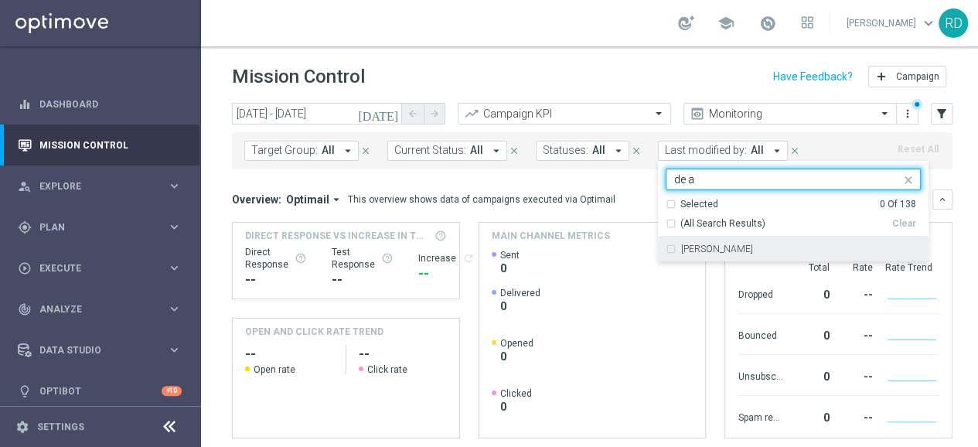
click at [703, 240] on div "[PERSON_NAME]" at bounding box center [792, 248] width 255 height 25
type input "de a"
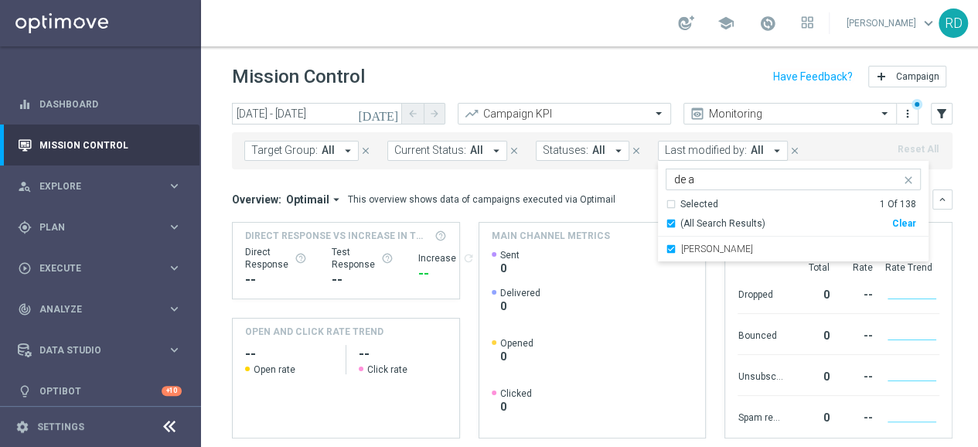
click at [594, 170] on mini-dashboard "Overview: Optimail arrow_drop_down This overview shows data of campaigns execut…" at bounding box center [592, 311] width 720 height 284
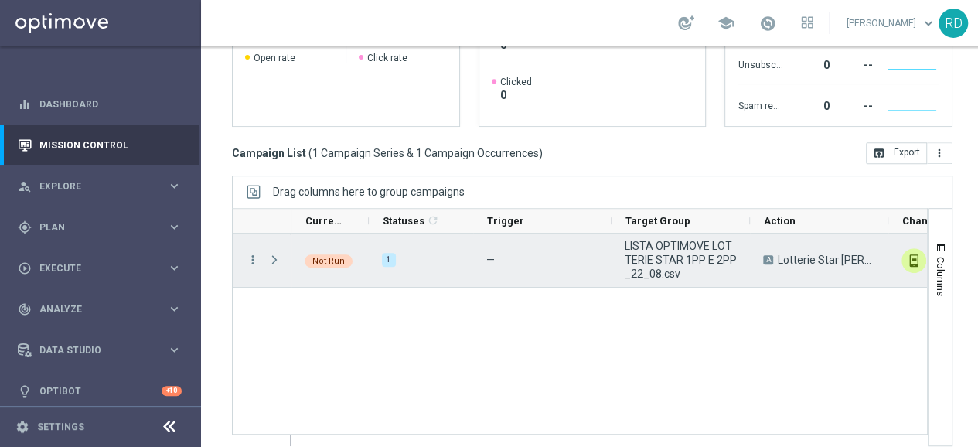
scroll to position [344, 0]
click at [274, 257] on span at bounding box center [274, 259] width 14 height 12
